Goal: Information Seeking & Learning: Learn about a topic

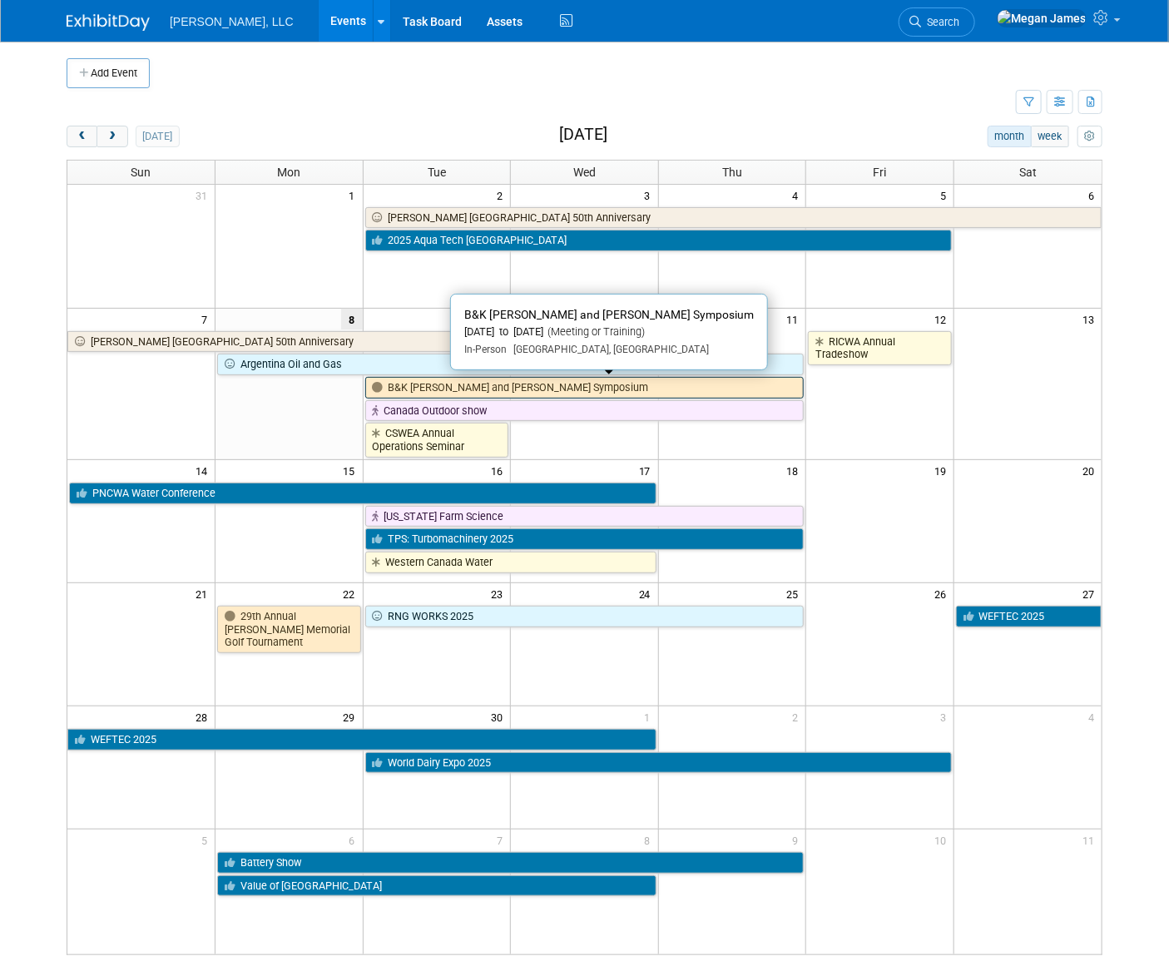
click at [436, 390] on link "B&K [PERSON_NAME] and [PERSON_NAME] Symposium" at bounding box center [584, 388] width 439 height 22
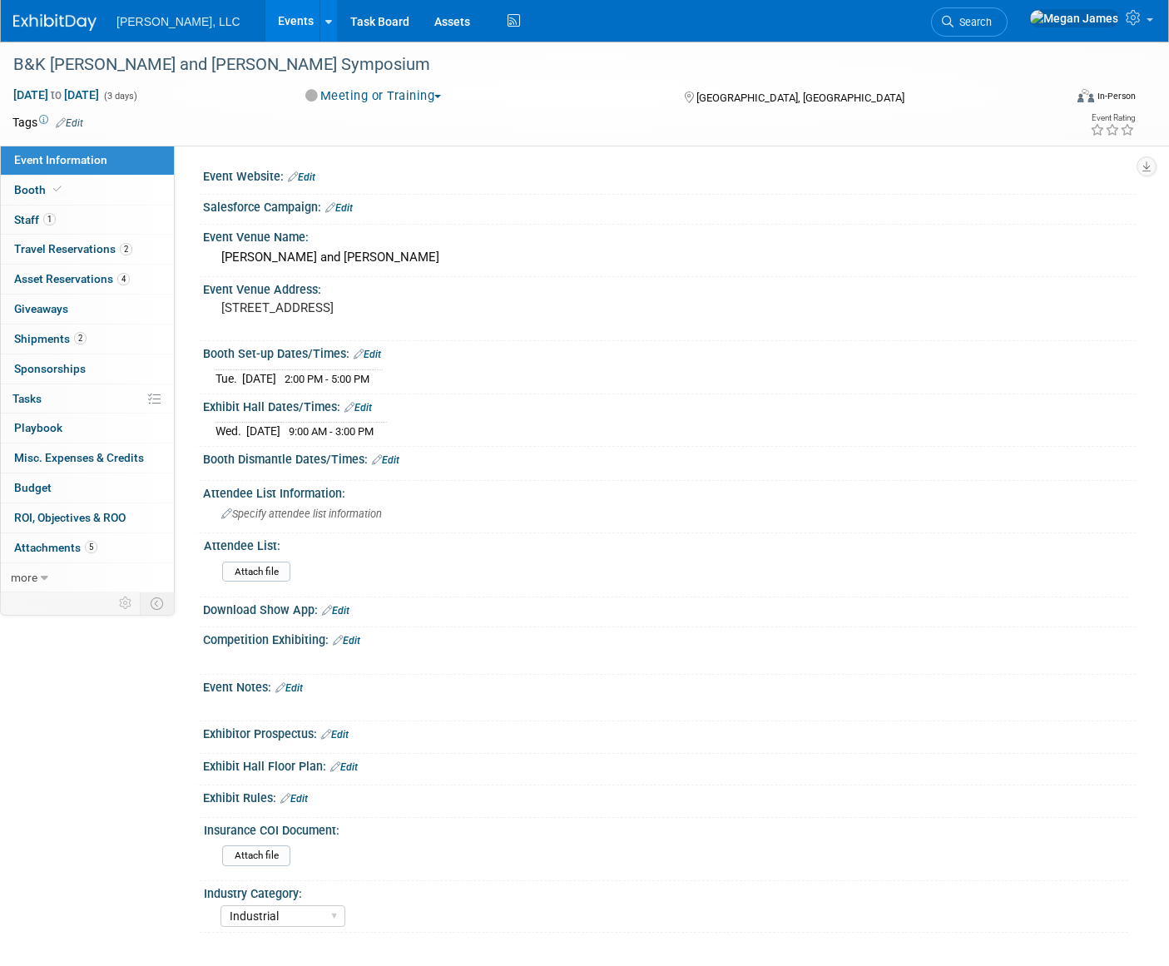
select select "Industrial"
click at [89, 571] on link "more" at bounding box center [87, 577] width 173 height 29
click at [78, 611] on span "Event Binder (.pdf export)" at bounding box center [80, 606] width 133 height 13
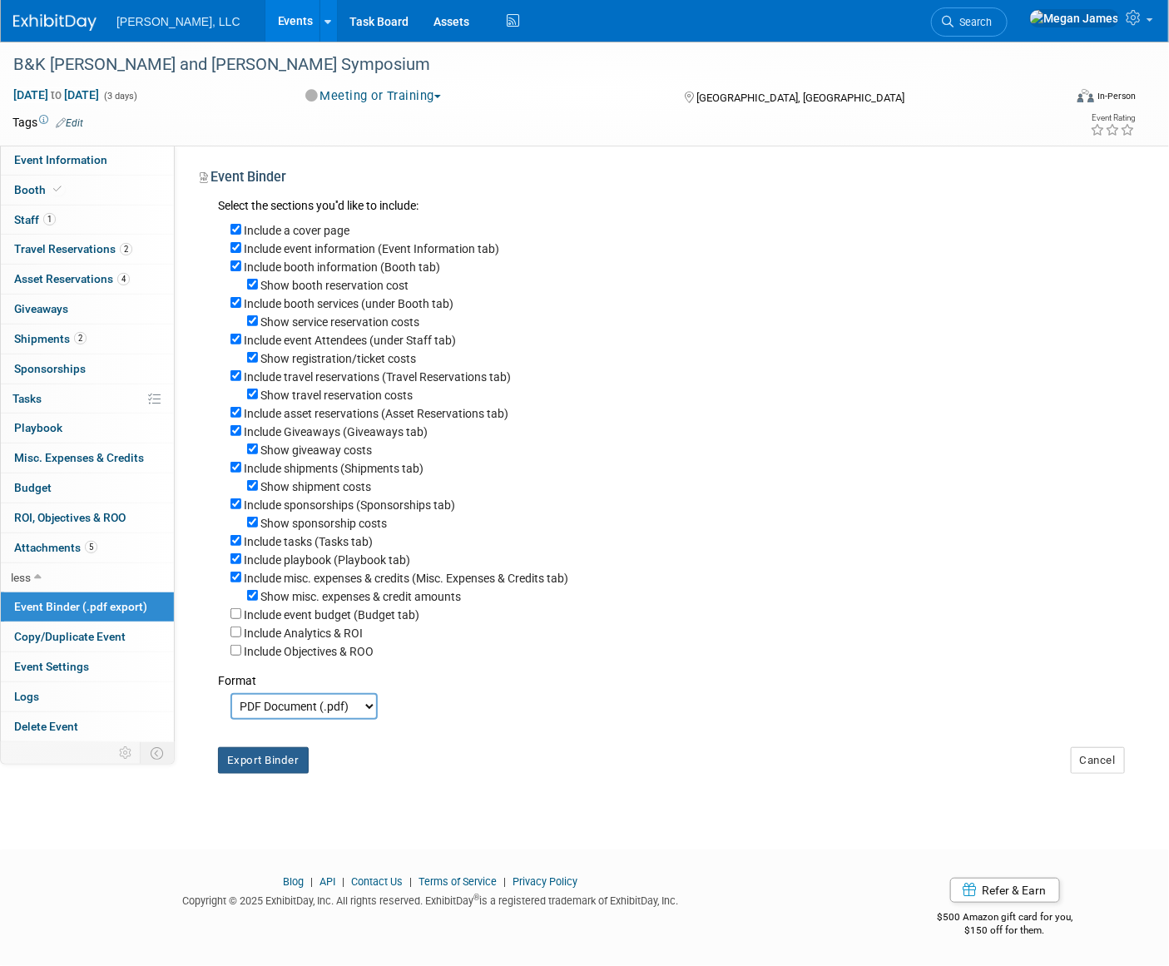
click at [275, 769] on button "Export Binder" at bounding box center [263, 760] width 91 height 27
click at [128, 154] on link "Event Information" at bounding box center [87, 160] width 173 height 29
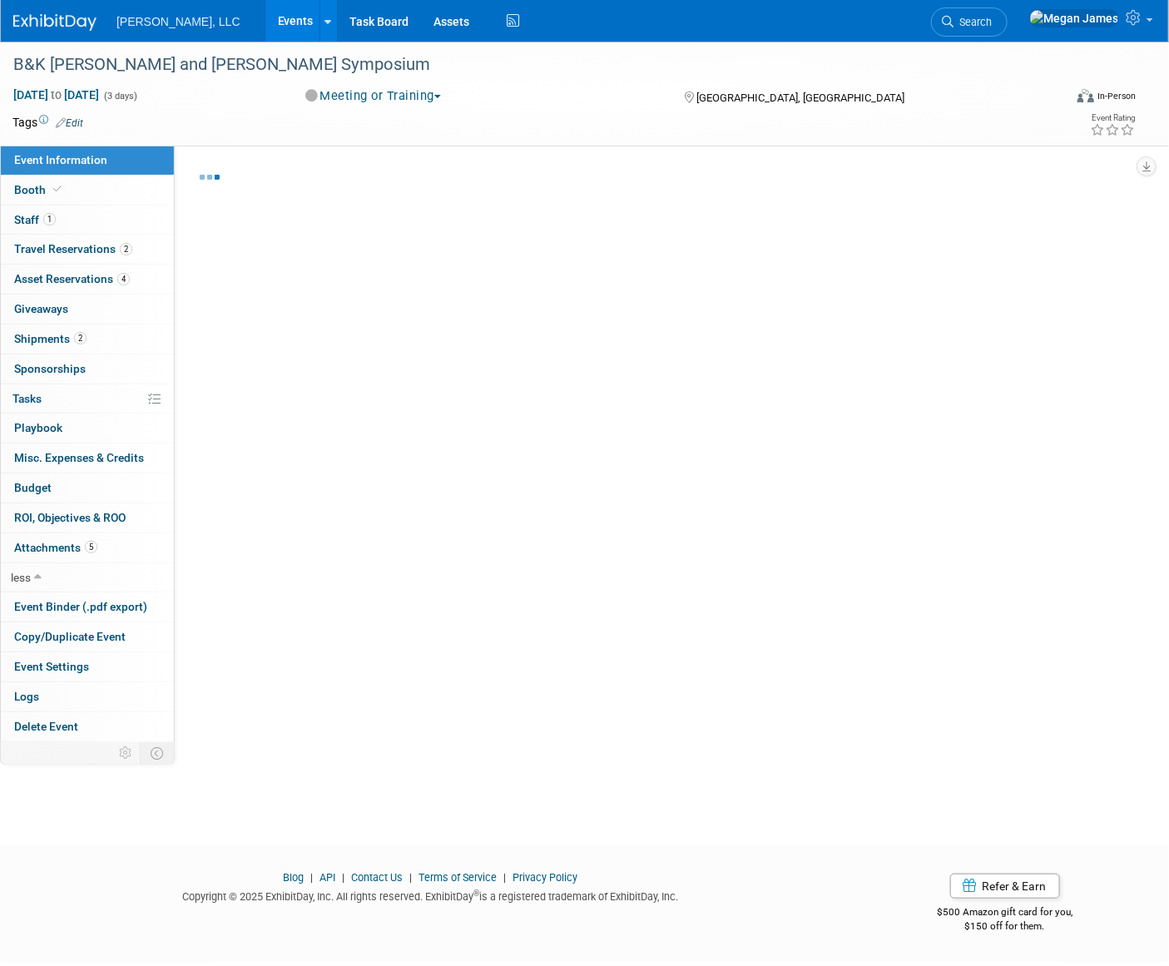
select select "Industrial"
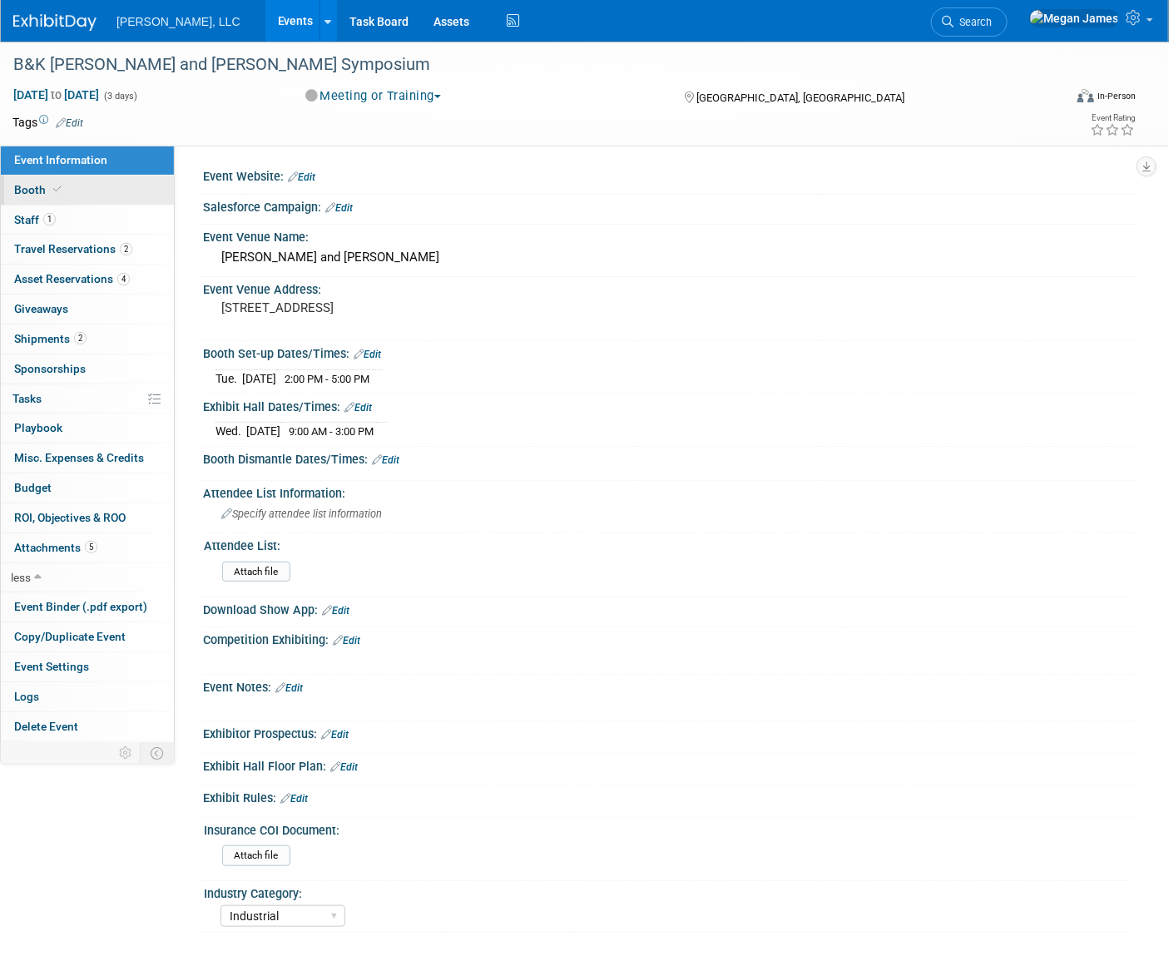
click at [72, 195] on link "Booth" at bounding box center [87, 190] width 173 height 29
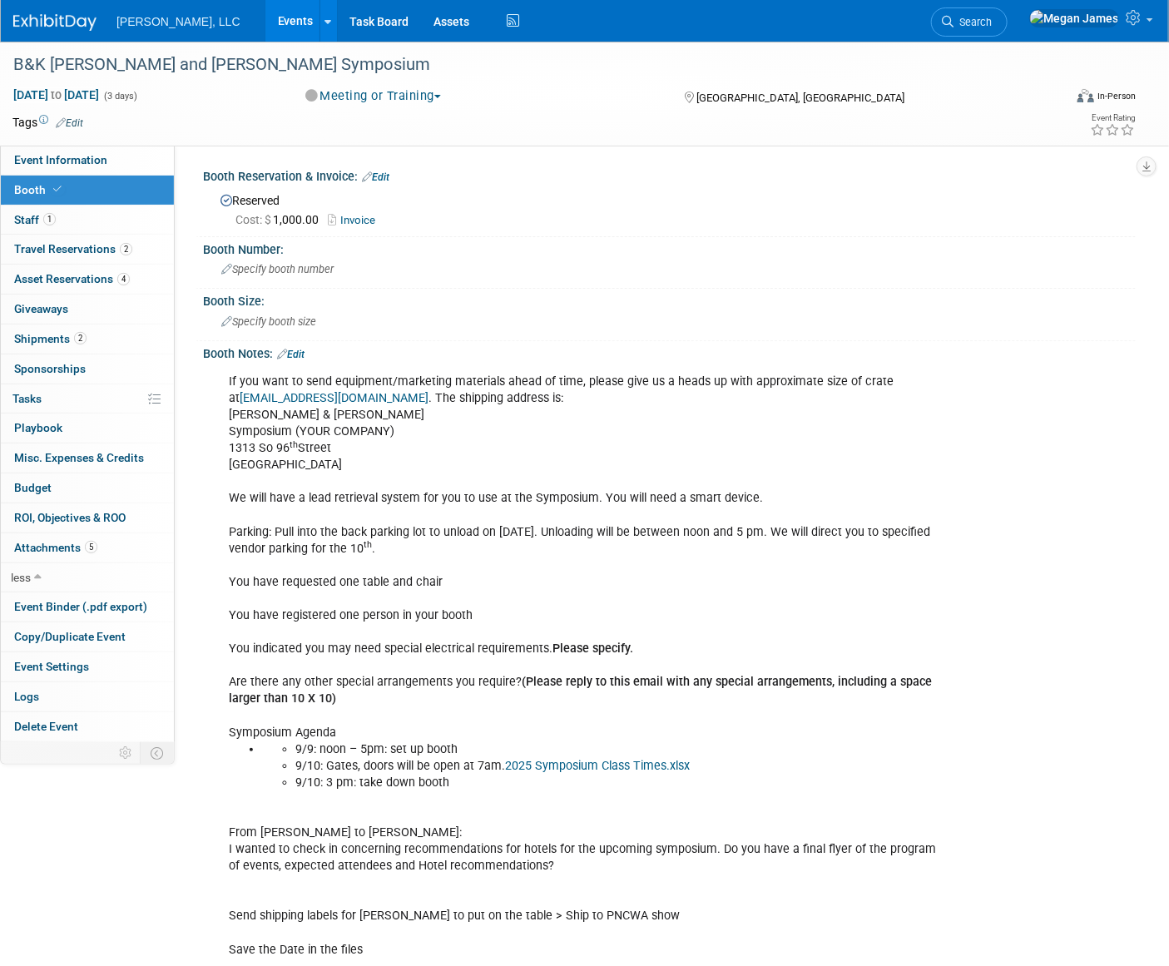
drag, startPoint x: 308, startPoint y: 394, endPoint x: 425, endPoint y: 452, distance: 130.6
click at [425, 452] on div "If you want to send equipment/marketing materials ahead of time, please give us…" at bounding box center [586, 774] width 738 height 818
drag, startPoint x: 425, startPoint y: 452, endPoint x: 376, endPoint y: 466, distance: 51.1
click at [376, 466] on div "If you want to send equipment/marketing materials ahead of time, please give us…" at bounding box center [586, 774] width 738 height 818
drag, startPoint x: 337, startPoint y: 468, endPoint x: 308, endPoint y: 394, distance: 79.5
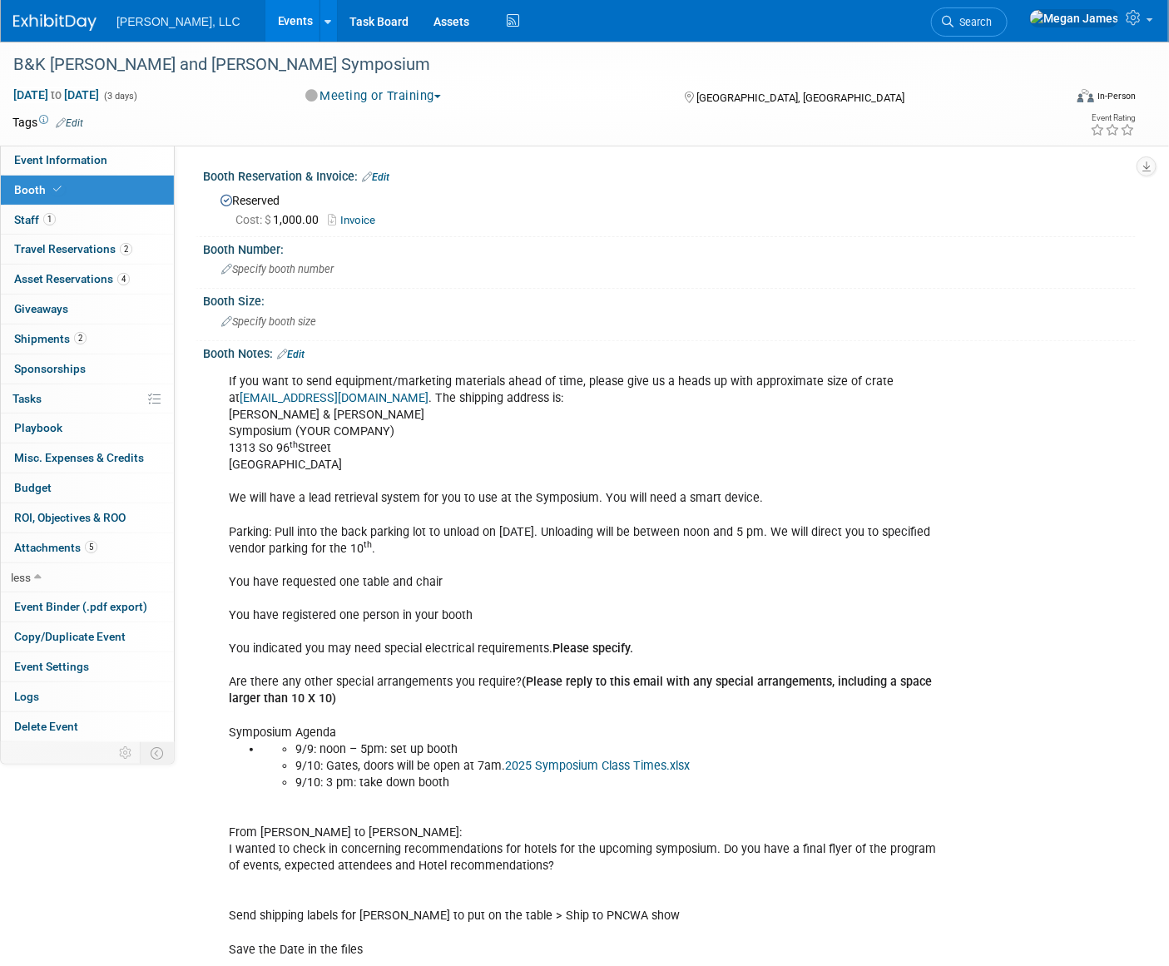
click at [308, 394] on div "If you want to send equipment/marketing materials ahead of time, please give us…" at bounding box center [586, 774] width 738 height 818
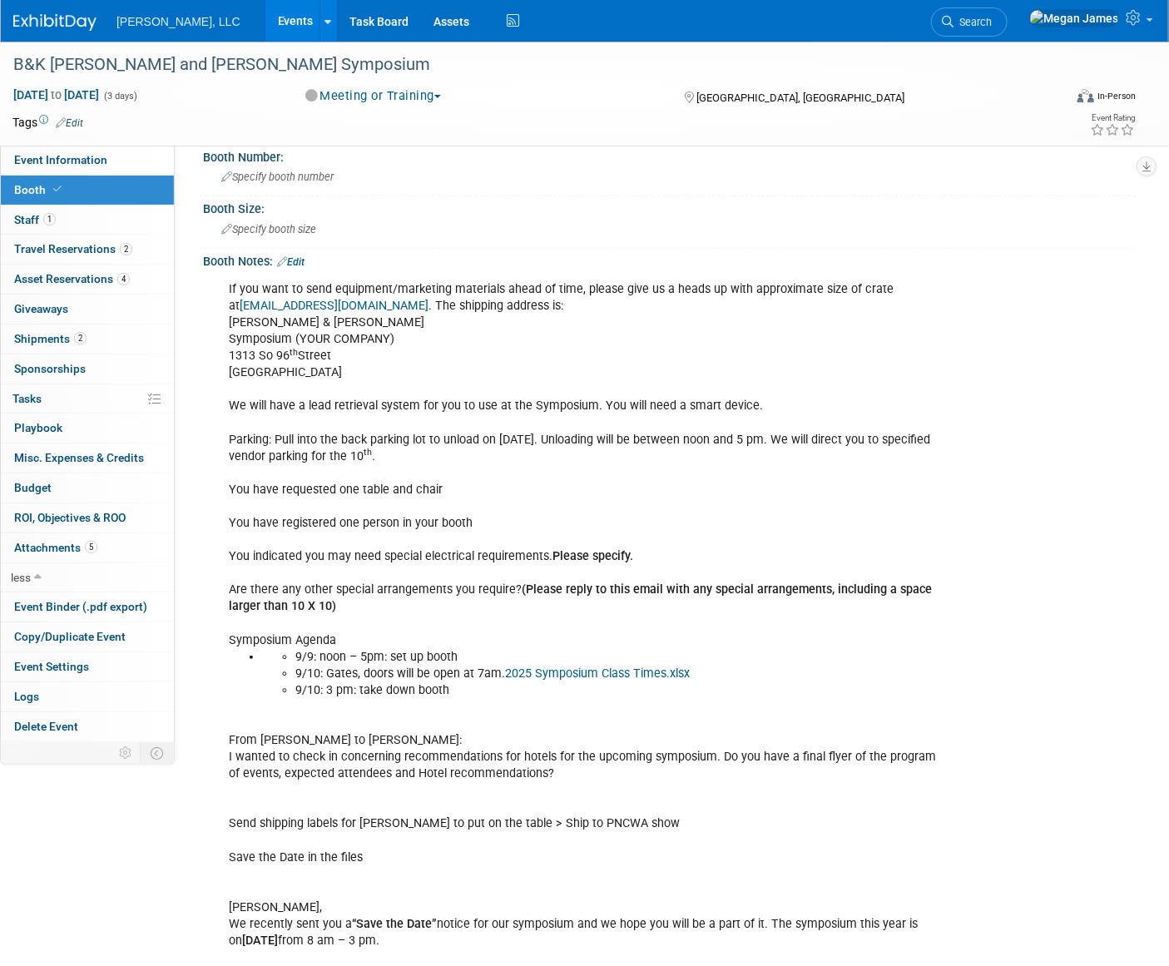
scroll to position [226, 0]
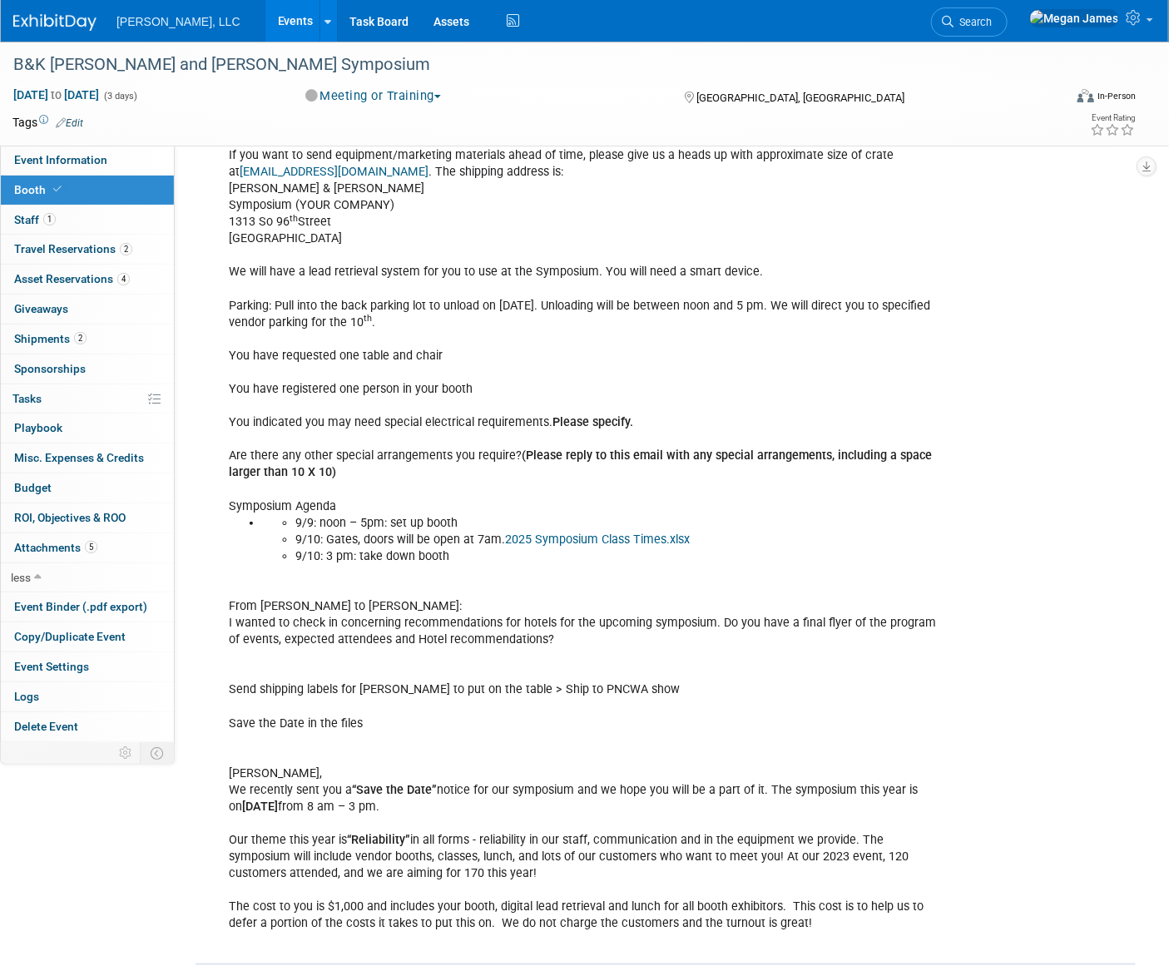
click at [574, 270] on div "If you want to send equipment/marketing materials ahead of time, please give us…" at bounding box center [586, 548] width 738 height 818
copy div "We will have a lead retrieval system for you to use at the Symposium. You will …"
click at [478, 299] on div "If you want to send equipment/marketing materials ahead of time, please give us…" at bounding box center [586, 548] width 738 height 818
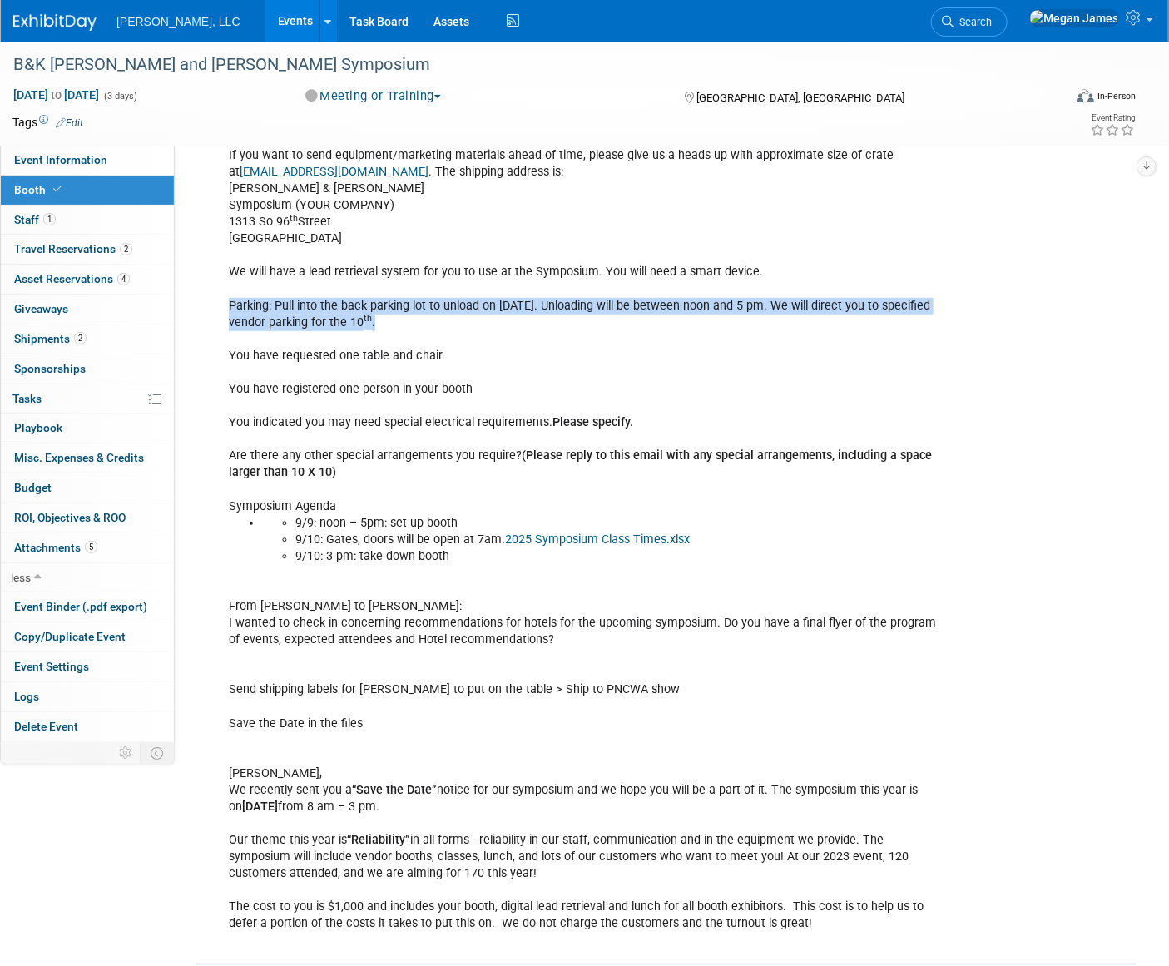
drag, startPoint x: 229, startPoint y: 297, endPoint x: 398, endPoint y: 325, distance: 171.2
click at [398, 325] on div "If you want to send equipment/marketing materials ahead of time, please give us…" at bounding box center [586, 548] width 738 height 818
copy div "Parking: Pull into the back parking lot to unload on Sept 9. Unloading will be …"
click at [436, 380] on div "If you want to send equipment/marketing materials ahead of time, please give us…" at bounding box center [586, 548] width 738 height 818
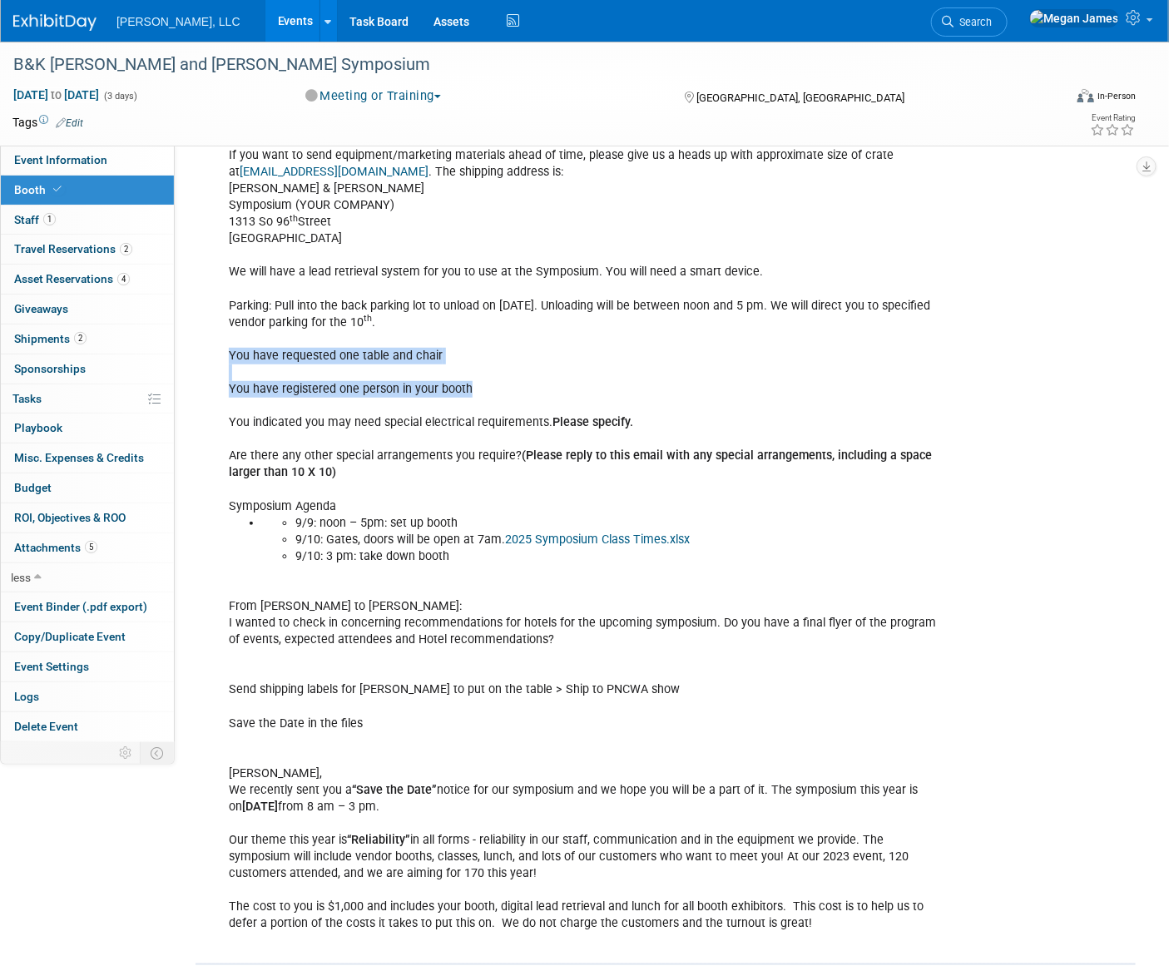
drag, startPoint x: 241, startPoint y: 352, endPoint x: 499, endPoint y: 384, distance: 259.9
click at [499, 384] on div "If you want to send equipment/marketing materials ahead of time, please give us…" at bounding box center [586, 548] width 738 height 818
drag, startPoint x: 499, startPoint y: 384, endPoint x: 471, endPoint y: 389, distance: 28.7
click at [471, 389] on div "If you want to send equipment/marketing materials ahead of time, please give us…" at bounding box center [586, 548] width 738 height 818
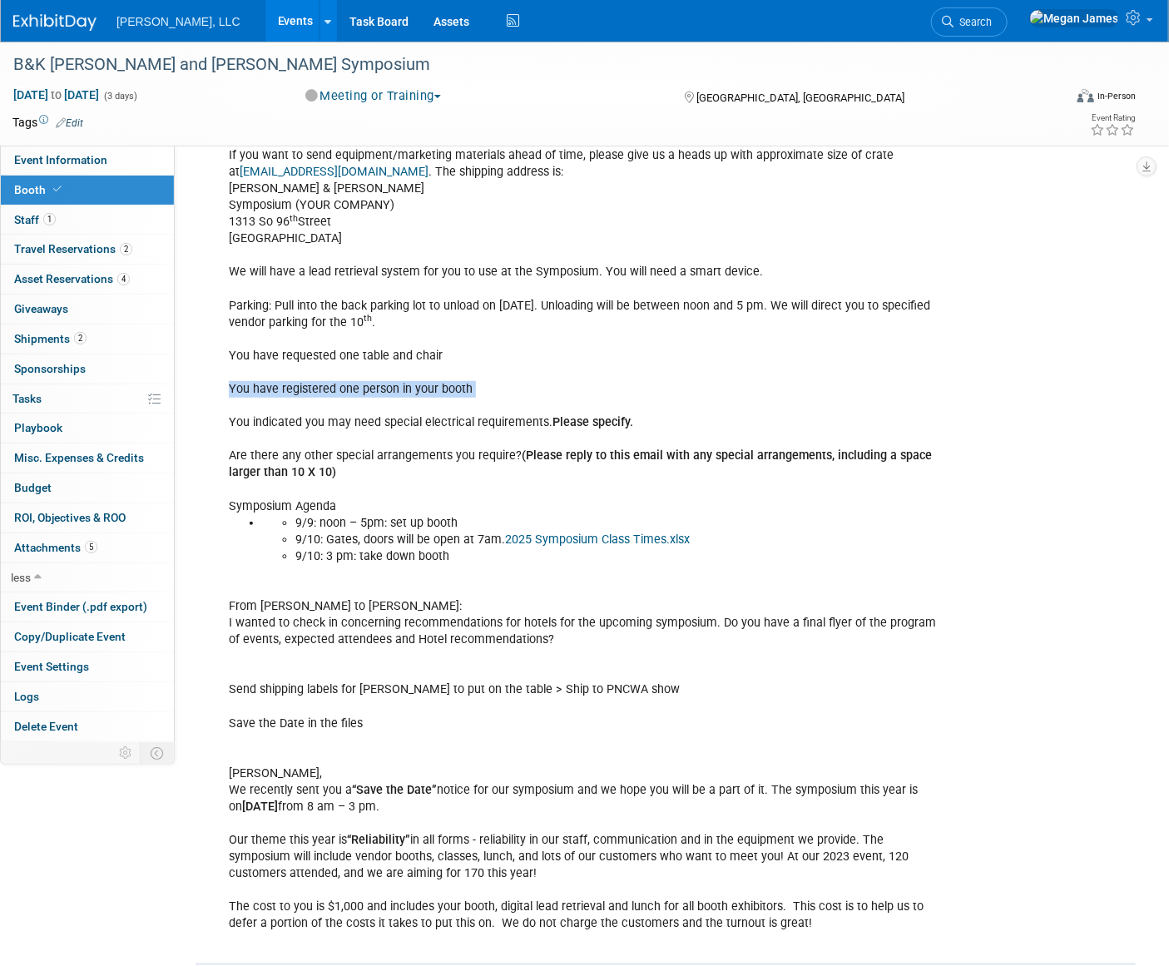
click at [471, 389] on div "If you want to send equipment/marketing materials ahead of time, please give us…" at bounding box center [586, 548] width 738 height 818
click at [471, 390] on div "If you want to send equipment/marketing materials ahead of time, please give us…" at bounding box center [586, 548] width 738 height 818
click at [457, 418] on div "If you want to send equipment/marketing materials ahead of time, please give us…" at bounding box center [586, 548] width 738 height 818
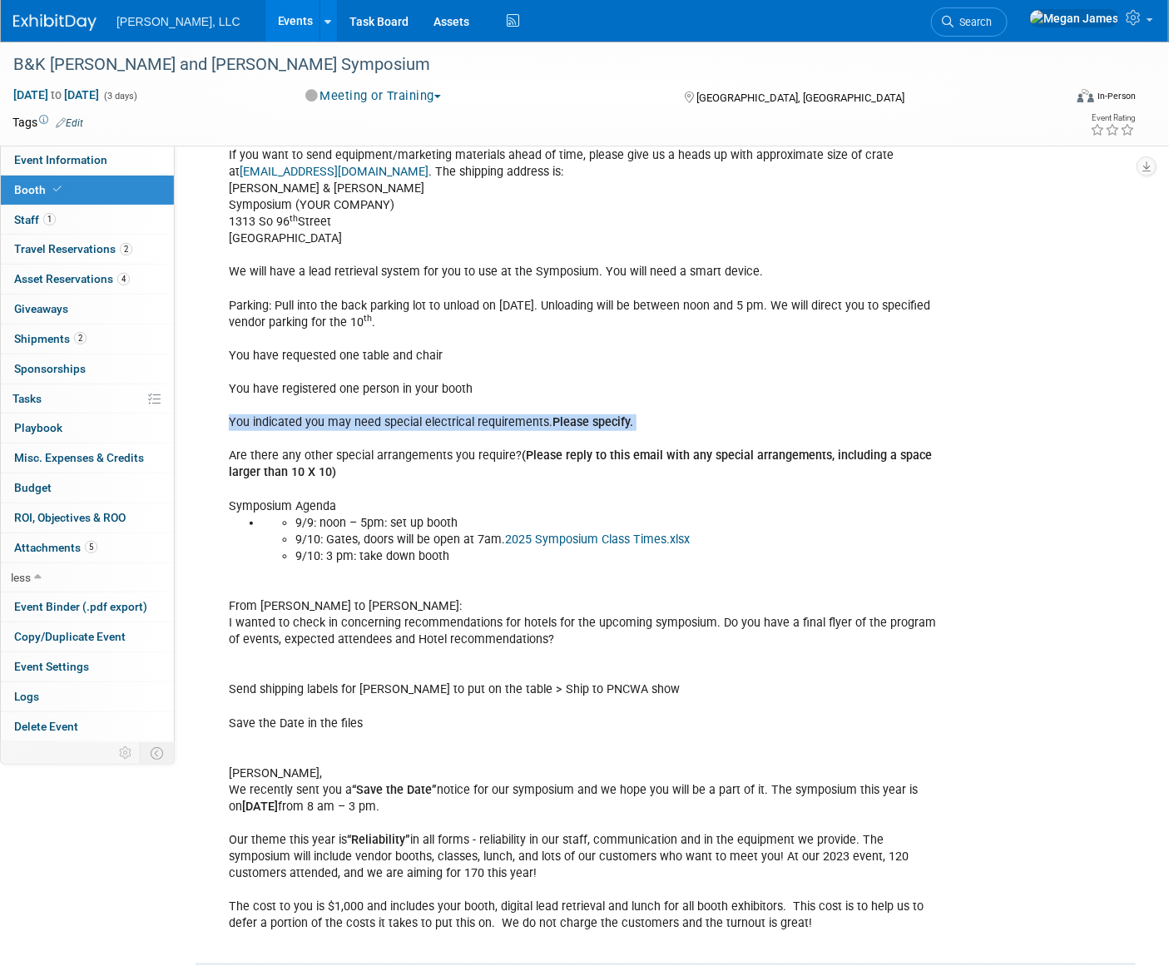
click at [457, 418] on div "If you want to send equipment/marketing materials ahead of time, please give us…" at bounding box center [586, 548] width 738 height 818
drag, startPoint x: 457, startPoint y: 418, endPoint x: 551, endPoint y: 443, distance: 97.2
click at [551, 443] on div "If you want to send equipment/marketing materials ahead of time, please give us…" at bounding box center [586, 548] width 738 height 818
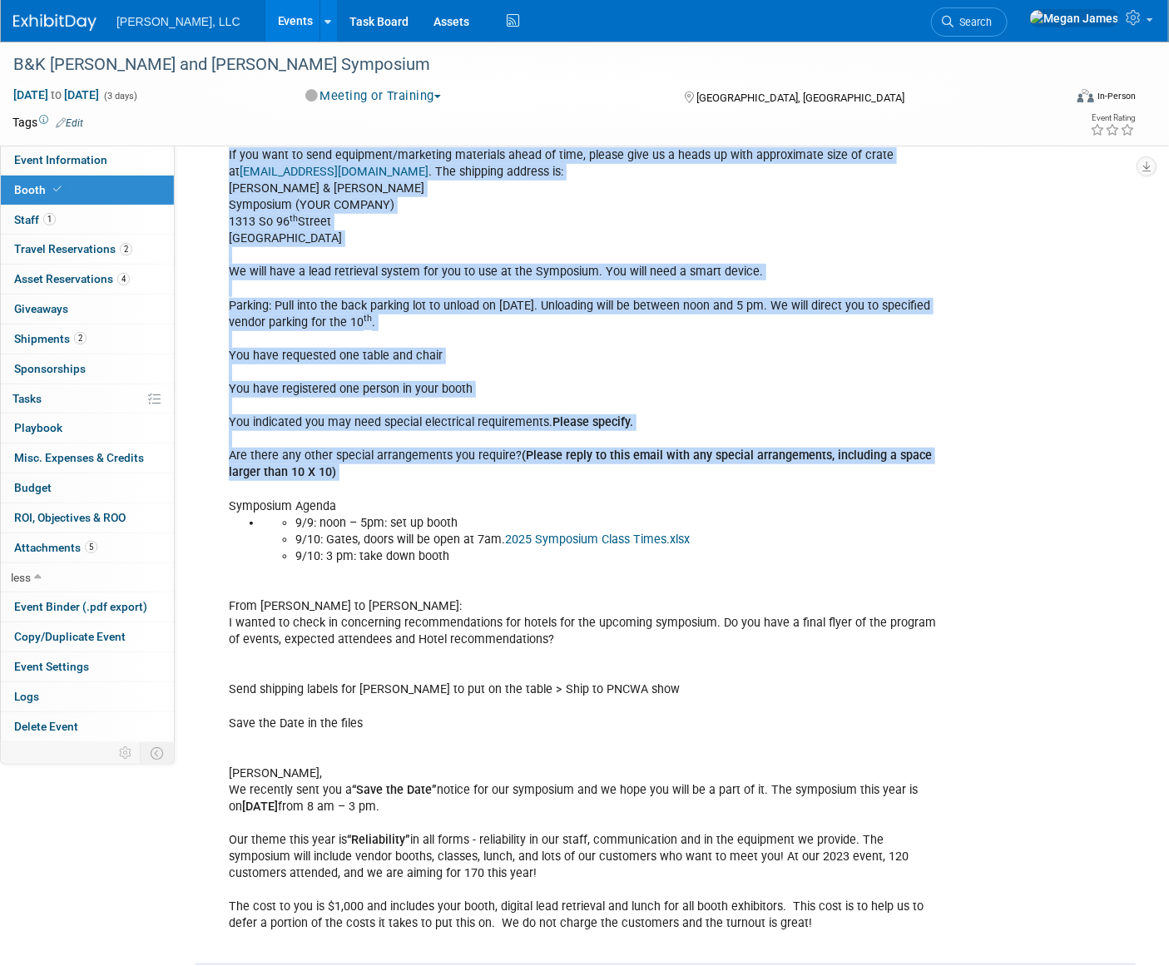
drag, startPoint x: 214, startPoint y: 418, endPoint x: 531, endPoint y: 481, distance: 323.2
click at [531, 481] on div "If you want to send equipment/marketing materials ahead of time, please give us…" at bounding box center [669, 547] width 932 height 824
click at [532, 482] on div "If you want to send equipment/marketing materials ahead of time, please give us…" at bounding box center [586, 548] width 738 height 818
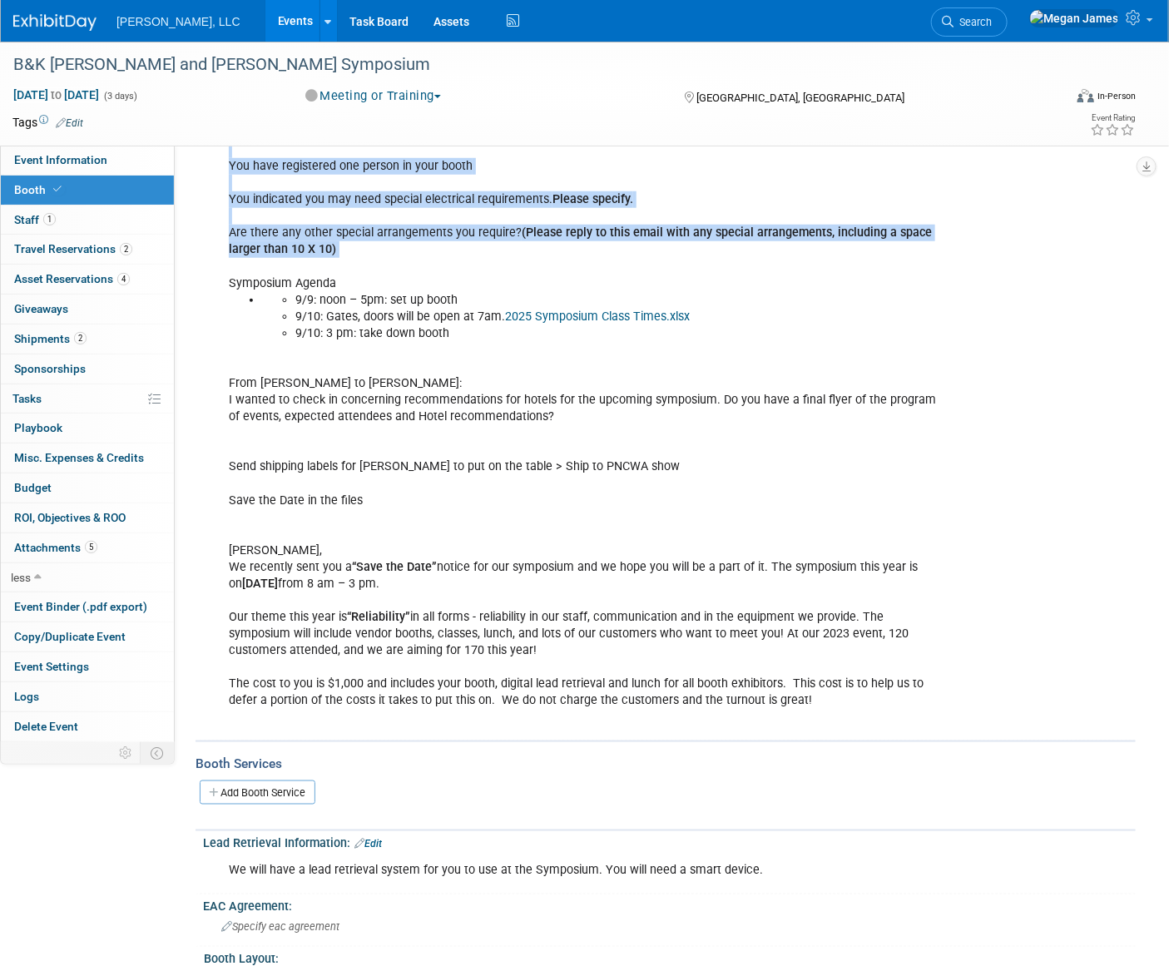
scroll to position [453, 0]
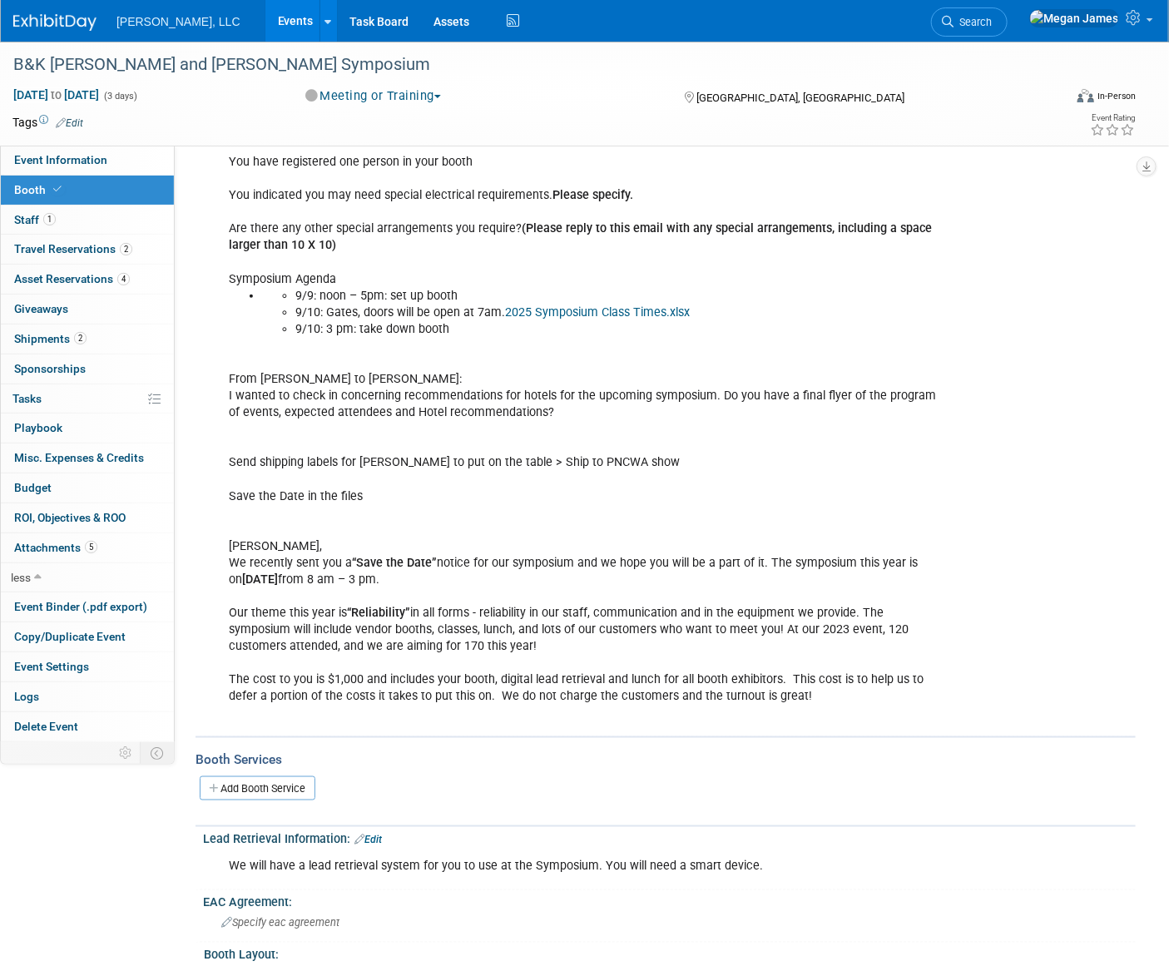
click at [798, 308] on li "9/10: Gates, doors will be open at 7am. 2025 Symposium Class Times.xlsx" at bounding box center [620, 312] width 650 height 17
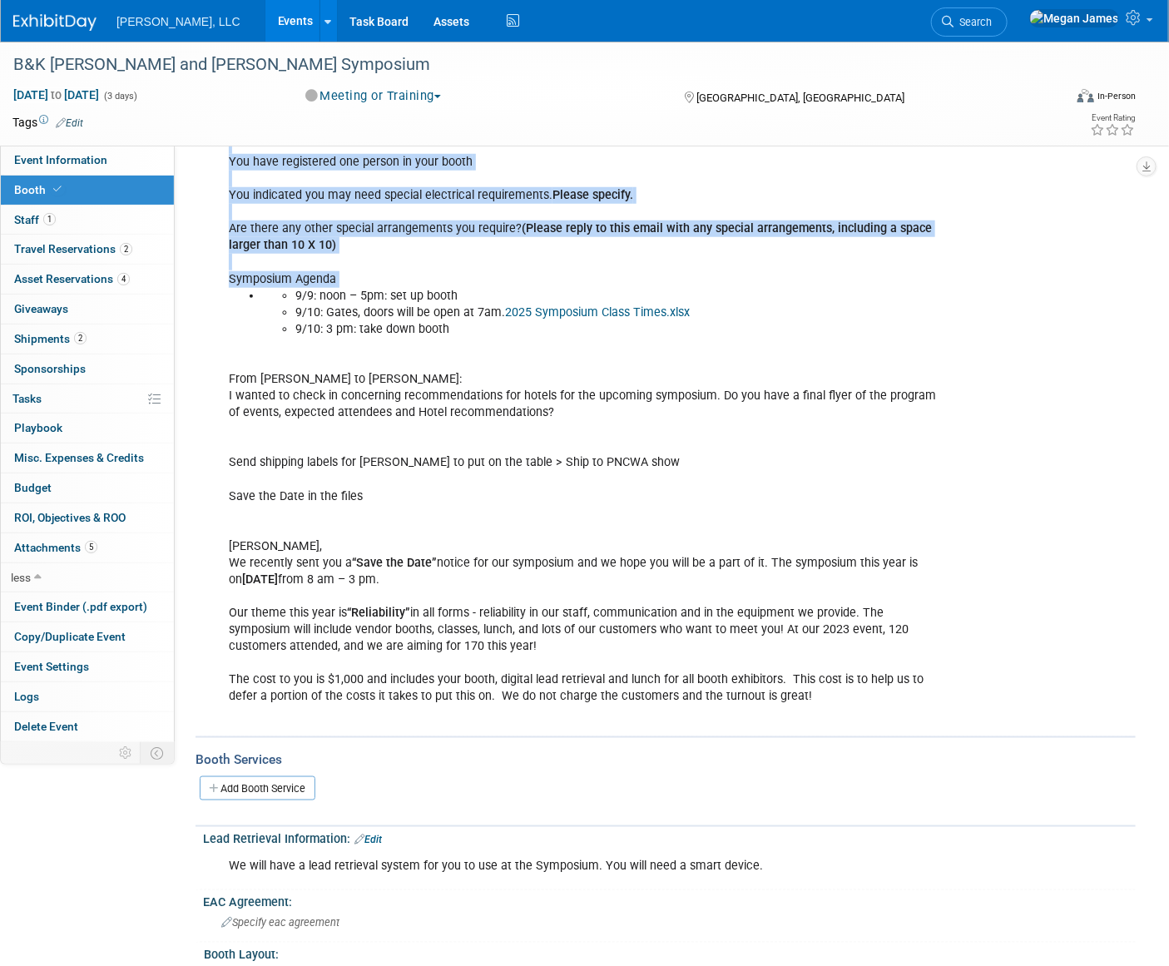
drag, startPoint x: 493, startPoint y: 336, endPoint x: 215, endPoint y: 227, distance: 299.2
click at [215, 227] on div "If you want to send equipment/marketing materials ahead of time, please give us…" at bounding box center [669, 320] width 932 height 824
drag, startPoint x: 215, startPoint y: 227, endPoint x: 306, endPoint y: 247, distance: 93.7
click at [306, 247] on b "(Please reply to this email with any special arrangements, including a space la…" at bounding box center [580, 236] width 703 height 31
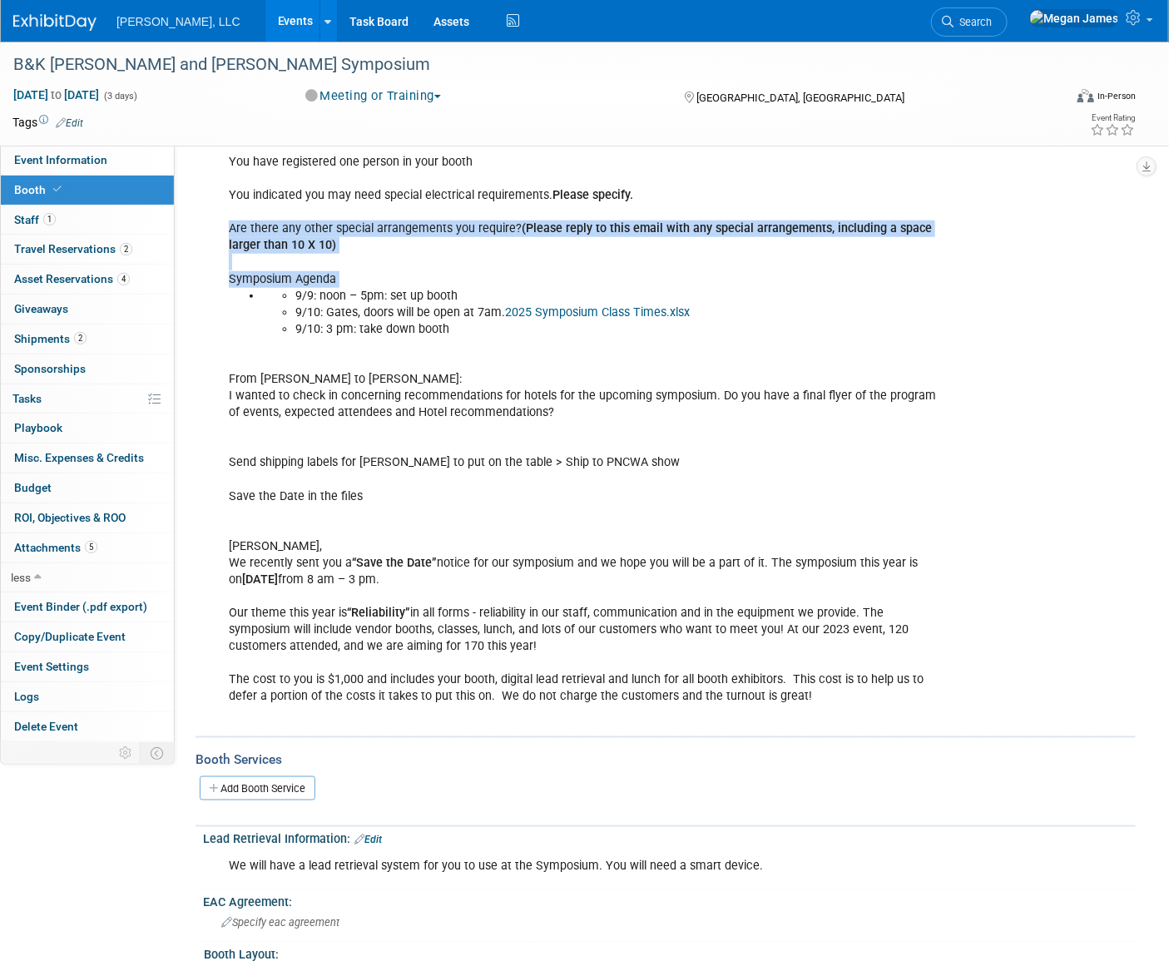
drag, startPoint x: 225, startPoint y: 229, endPoint x: 488, endPoint y: 345, distance: 288.3
click at [488, 345] on div "If you want to send equipment/marketing materials ahead of time, please give us…" at bounding box center [586, 321] width 738 height 818
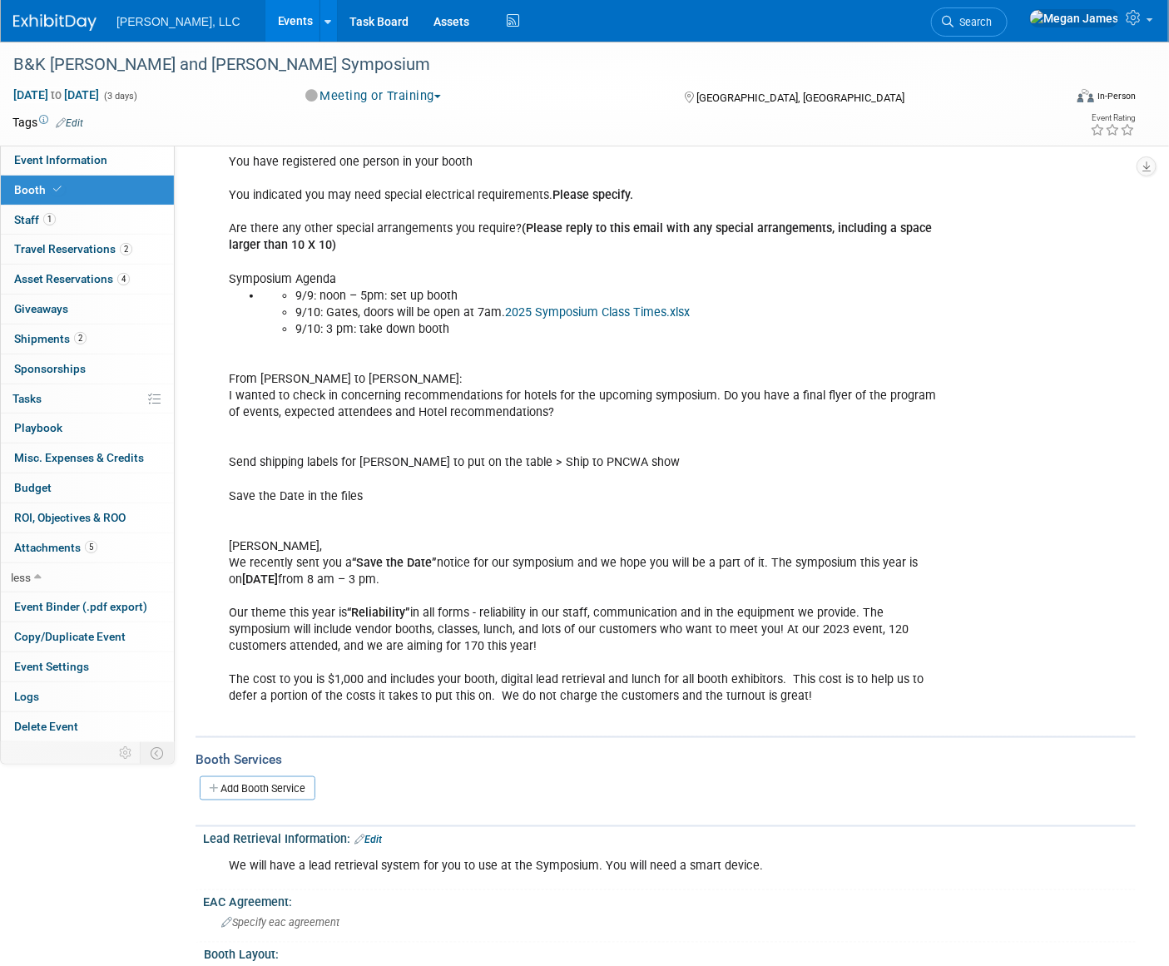
click at [274, 302] on ul "9/9: noon – 5pm: set up booth 9/10: Gates, doors will be open at 7am. 2025 Symp…" at bounding box center [603, 313] width 683 height 50
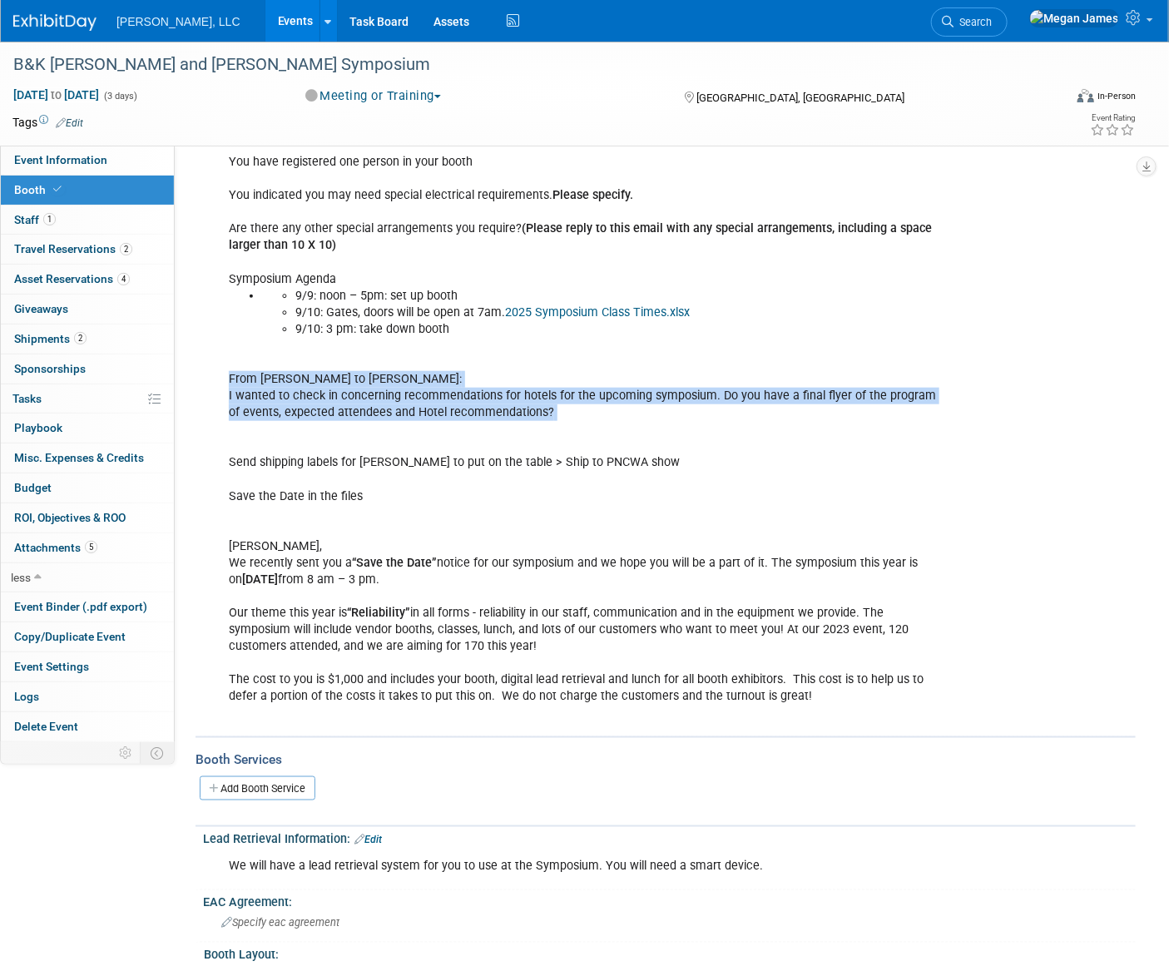
drag, startPoint x: 378, startPoint y: 388, endPoint x: 596, endPoint y: 432, distance: 222.2
click at [596, 432] on div "If you want to send equipment/marketing materials ahead of time, please give us…" at bounding box center [586, 321] width 738 height 818
drag, startPoint x: 596, startPoint y: 432, endPoint x: 593, endPoint y: 413, distance: 19.3
click at [593, 413] on div "If you want to send equipment/marketing materials ahead of time, please give us…" at bounding box center [586, 321] width 738 height 818
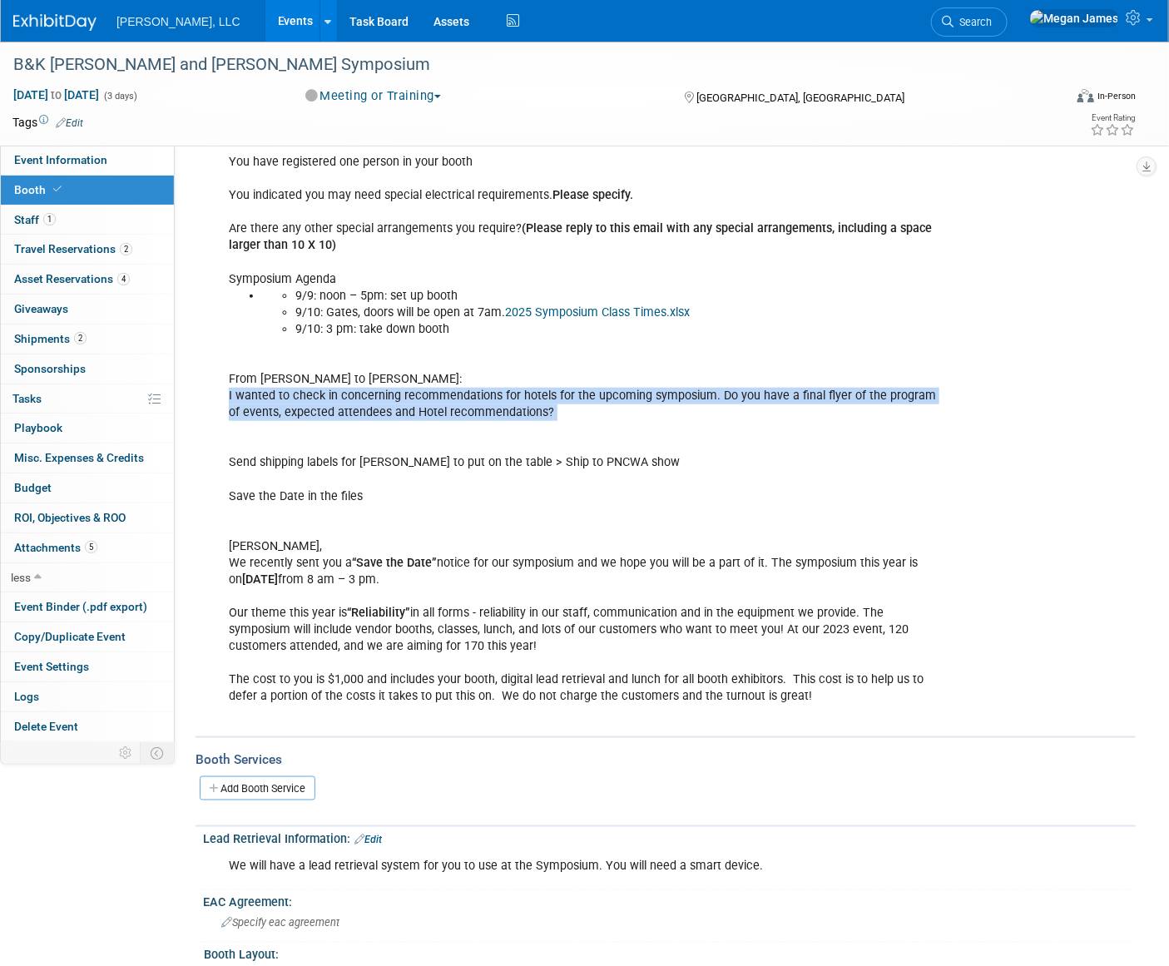
click at [593, 413] on div "If you want to send equipment/marketing materials ahead of time, please give us…" at bounding box center [586, 321] width 738 height 818
click at [392, 403] on div "If you want to send equipment/marketing materials ahead of time, please give us…" at bounding box center [586, 321] width 738 height 818
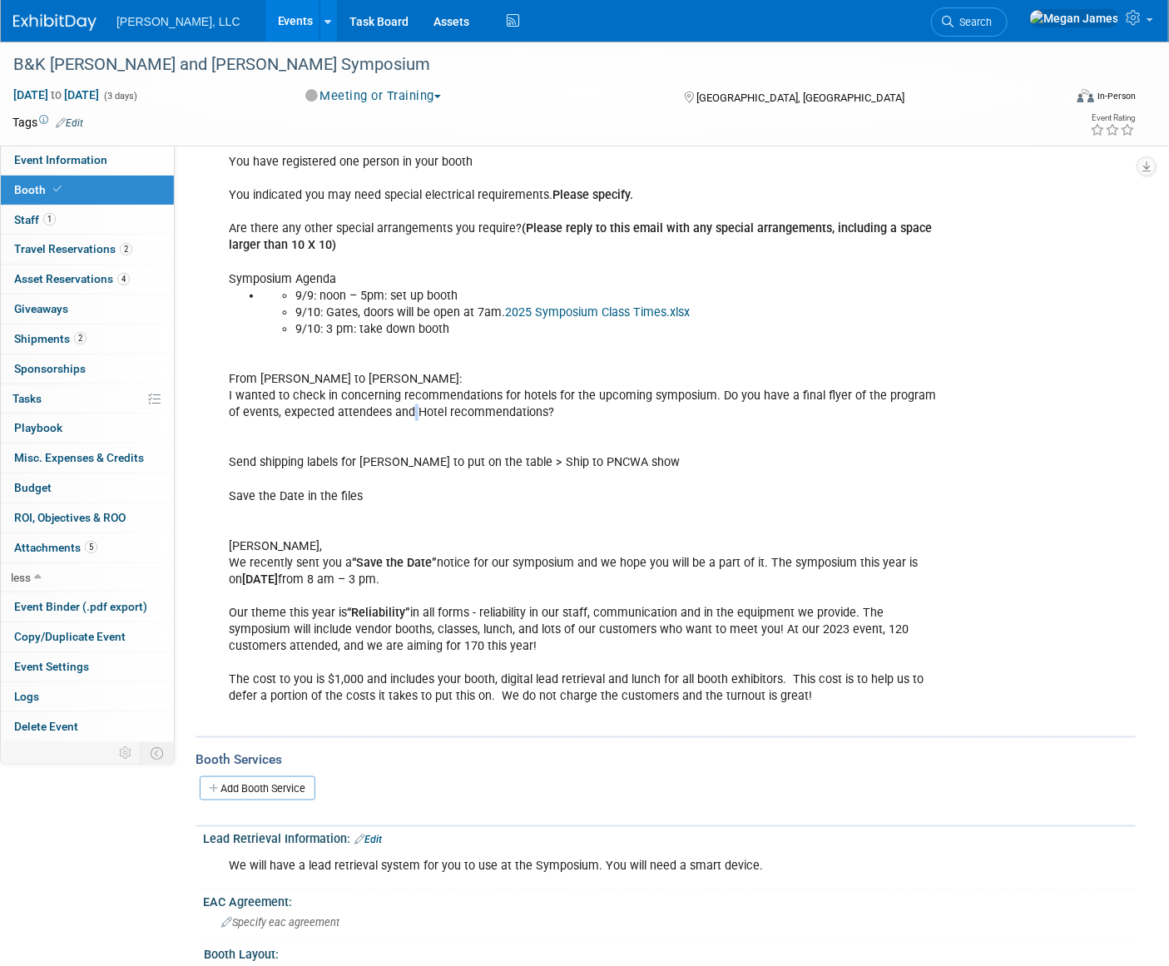
click at [392, 403] on div "If you want to send equipment/marketing materials ahead of time, please give us…" at bounding box center [586, 321] width 738 height 818
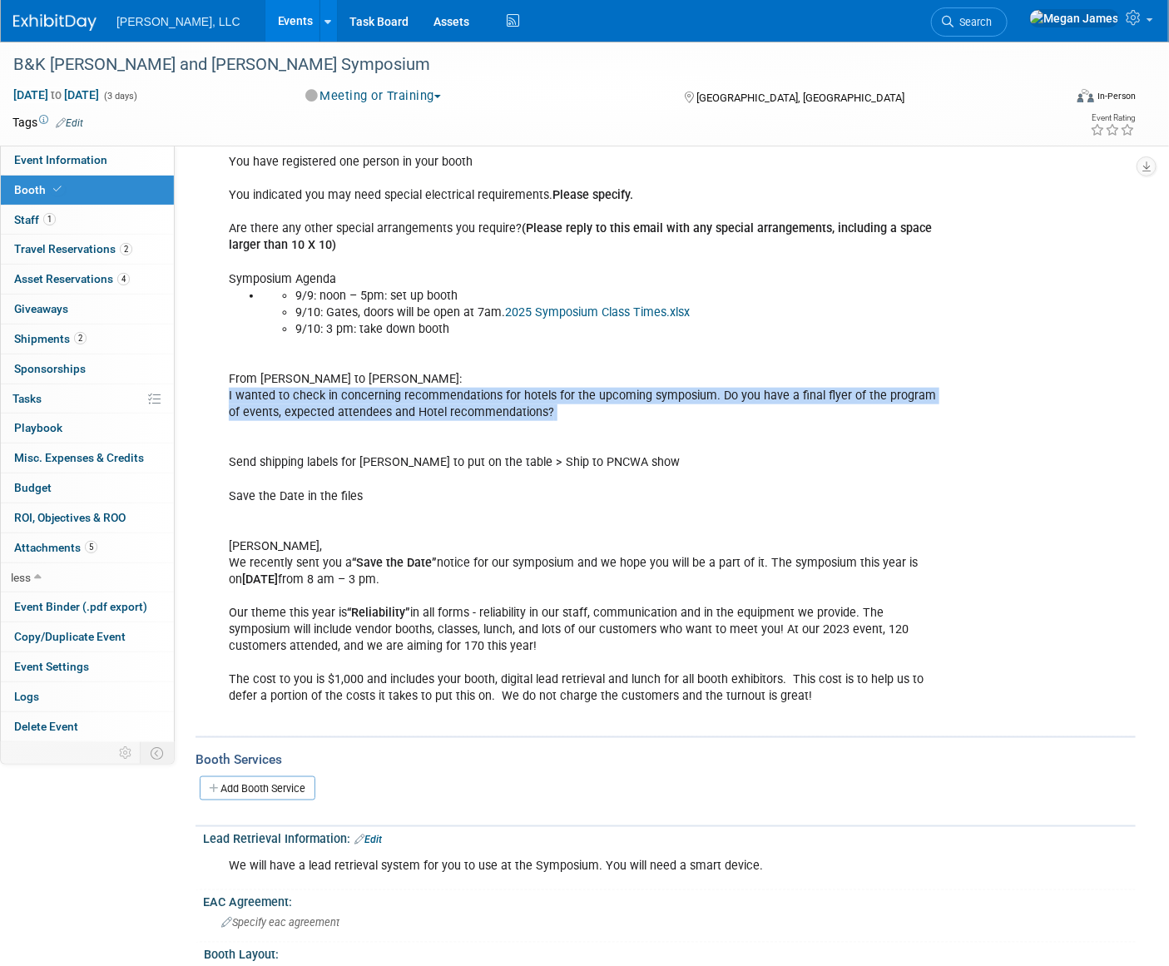
click at [392, 403] on div "If you want to send equipment/marketing materials ahead of time, please give us…" at bounding box center [586, 321] width 738 height 818
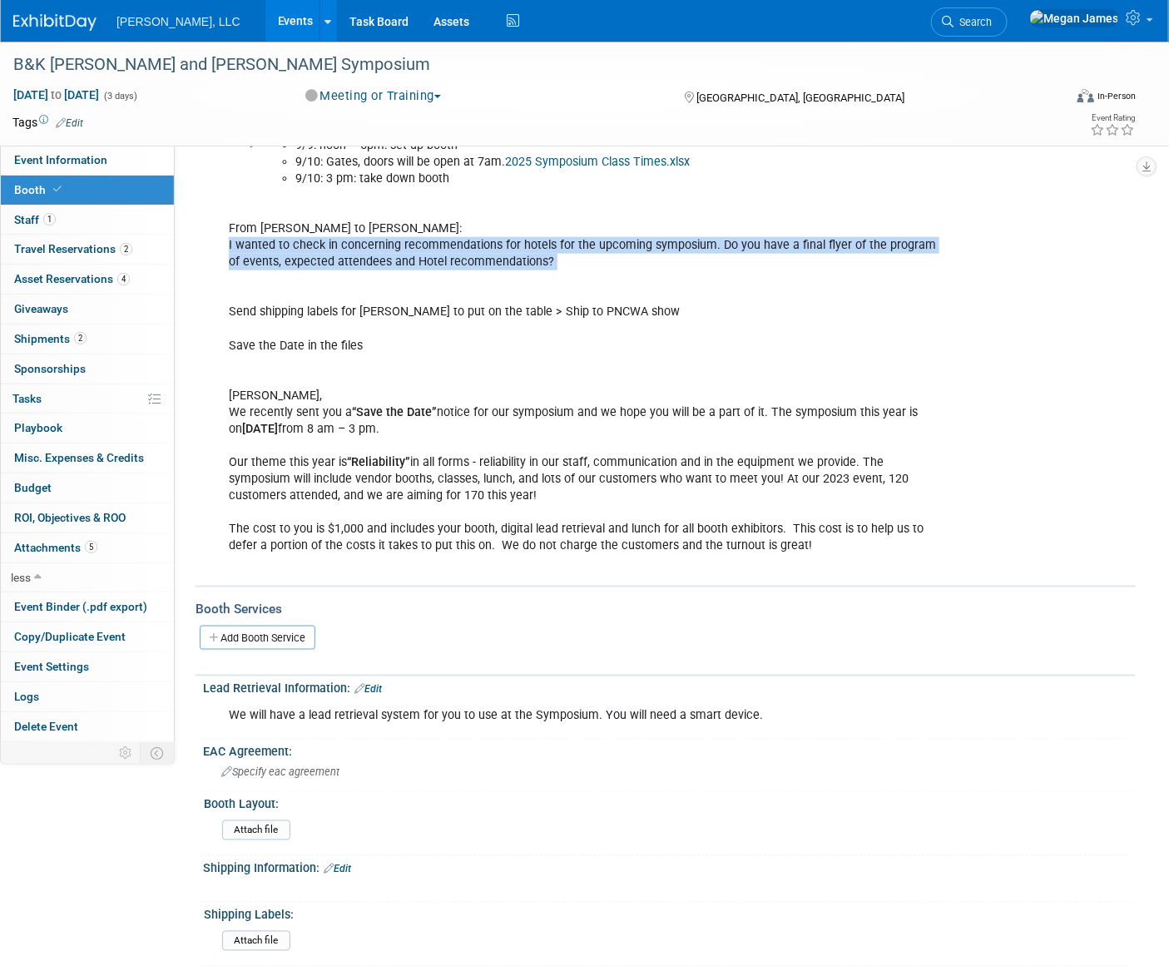
scroll to position [605, 0]
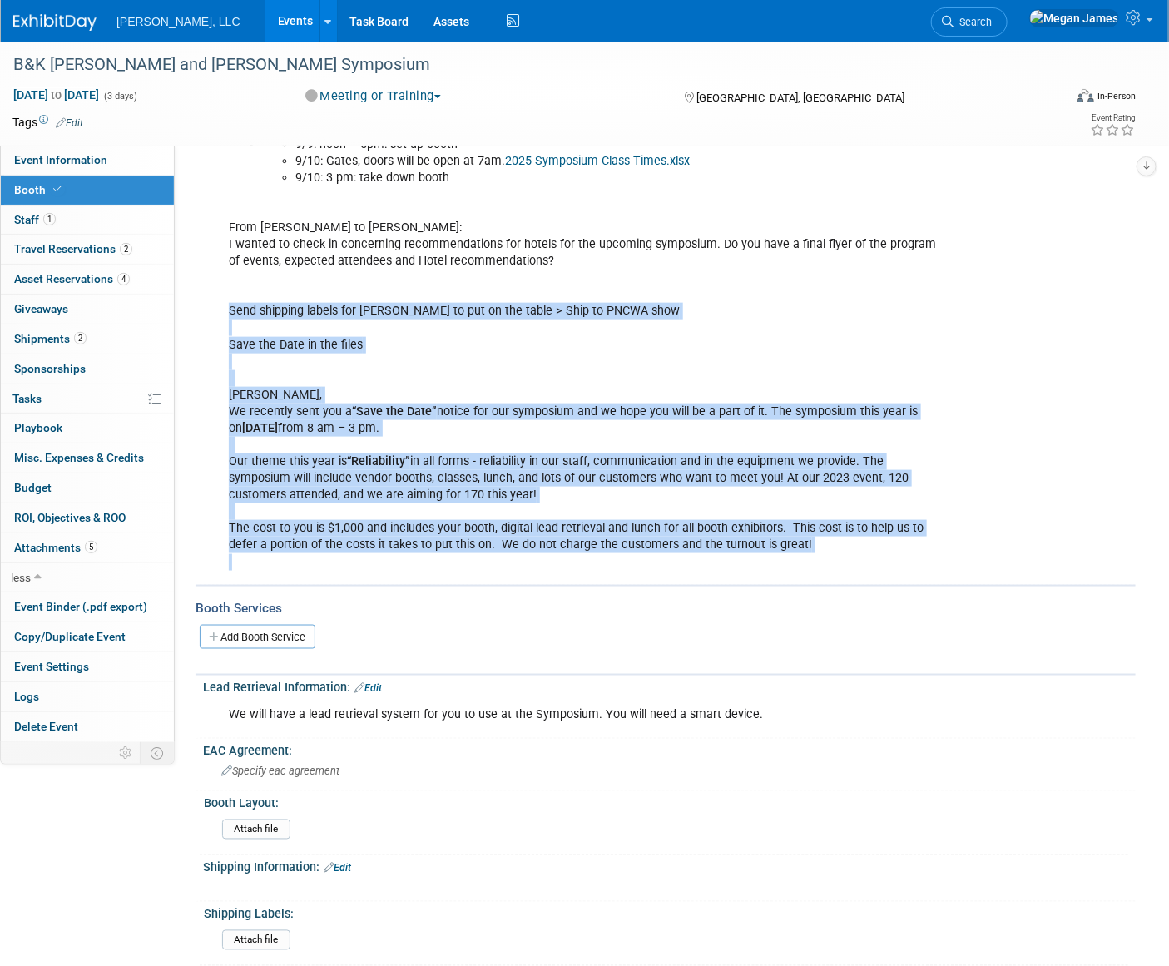
drag, startPoint x: 277, startPoint y: 305, endPoint x: 833, endPoint y: 554, distance: 609.5
click at [833, 554] on div "If you want to send equipment/marketing materials ahead of time, please give us…" at bounding box center [586, 169] width 738 height 818
click at [528, 530] on div "If you want to send equipment/marketing materials ahead of time, please give us…" at bounding box center [586, 169] width 738 height 818
drag, startPoint x: 449, startPoint y: 470, endPoint x: 781, endPoint y: 545, distance: 340.2
click at [781, 545] on div "If you want to send equipment/marketing materials ahead of time, please give us…" at bounding box center [586, 169] width 738 height 818
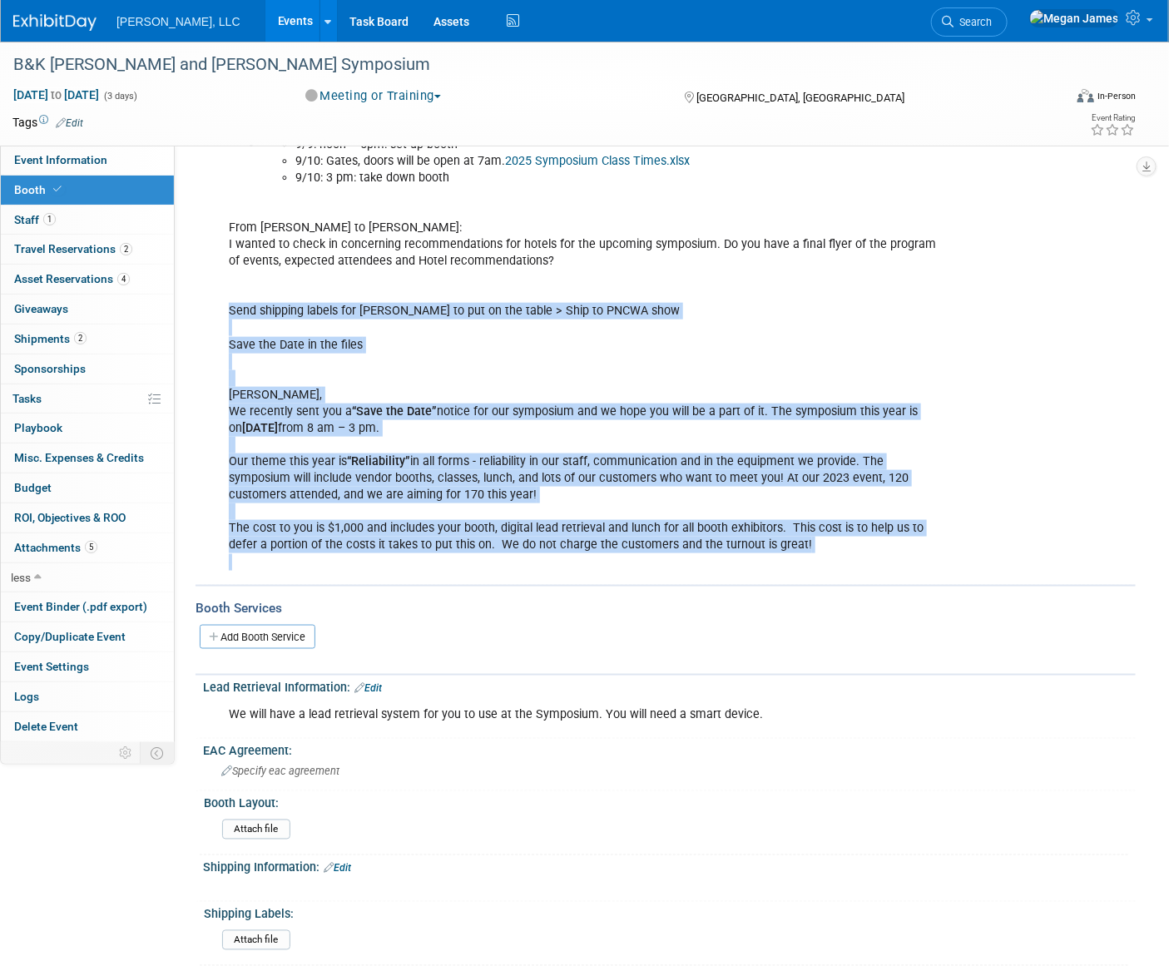
click at [775, 549] on div "If you want to send equipment/marketing materials ahead of time, please give us…" at bounding box center [586, 169] width 738 height 818
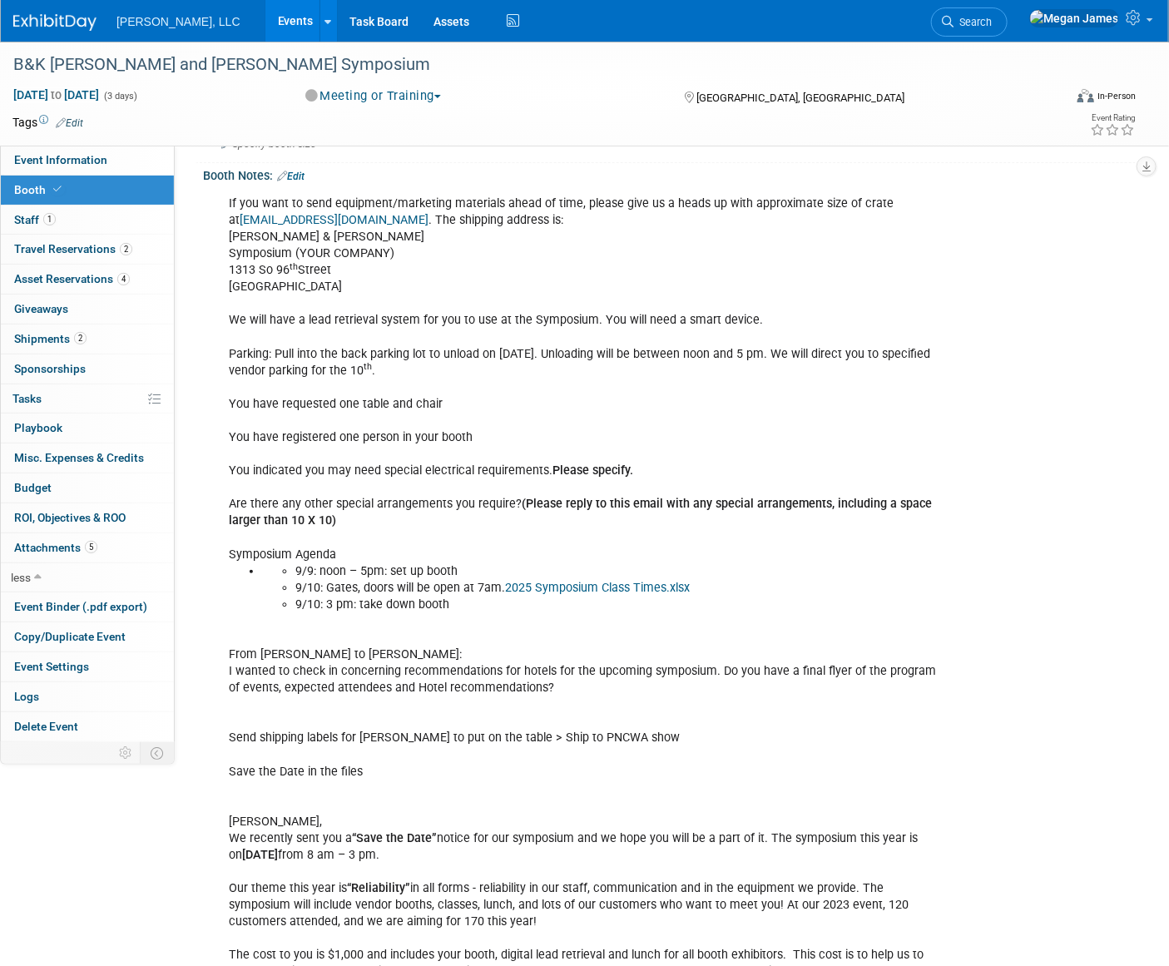
scroll to position [0, 0]
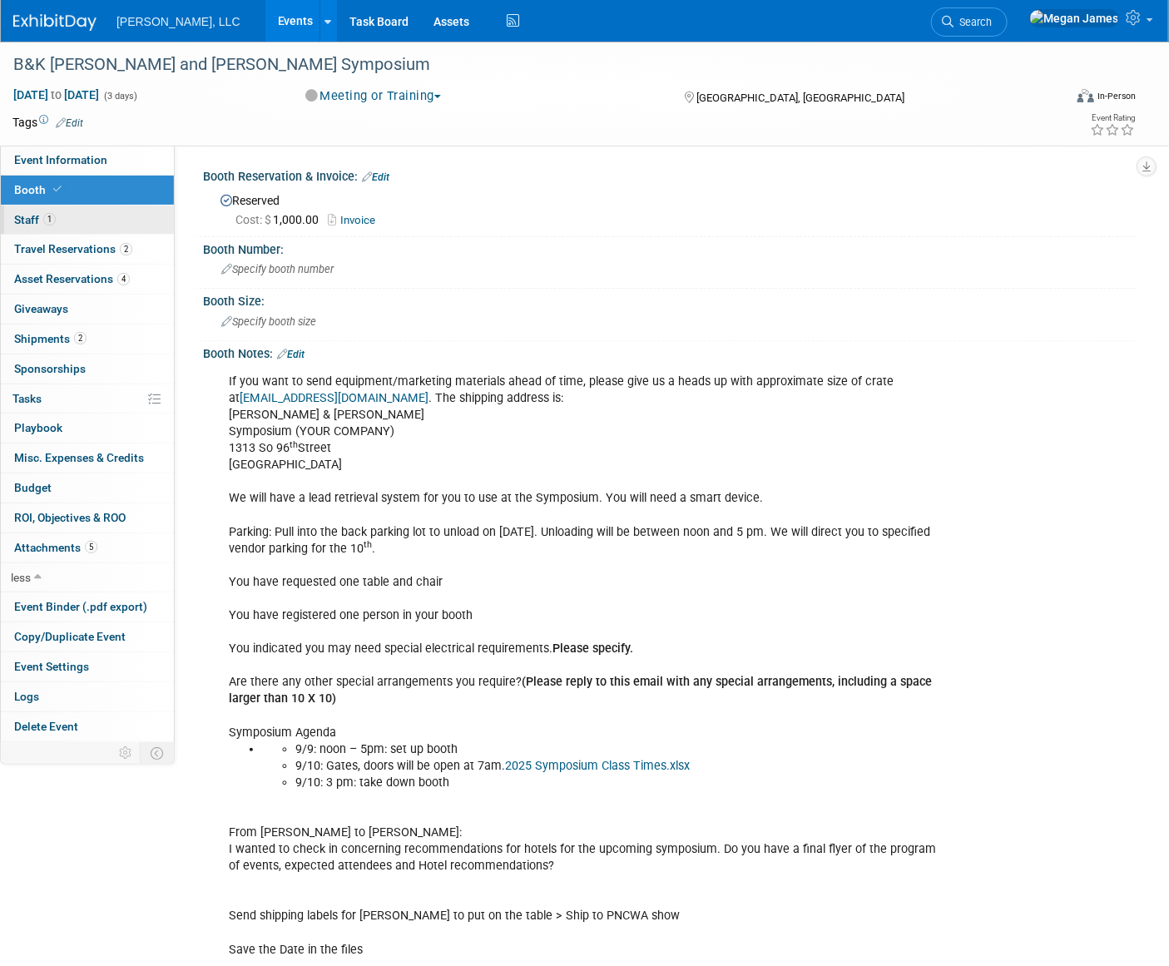
click at [122, 215] on link "1 Staff 1" at bounding box center [87, 219] width 173 height 29
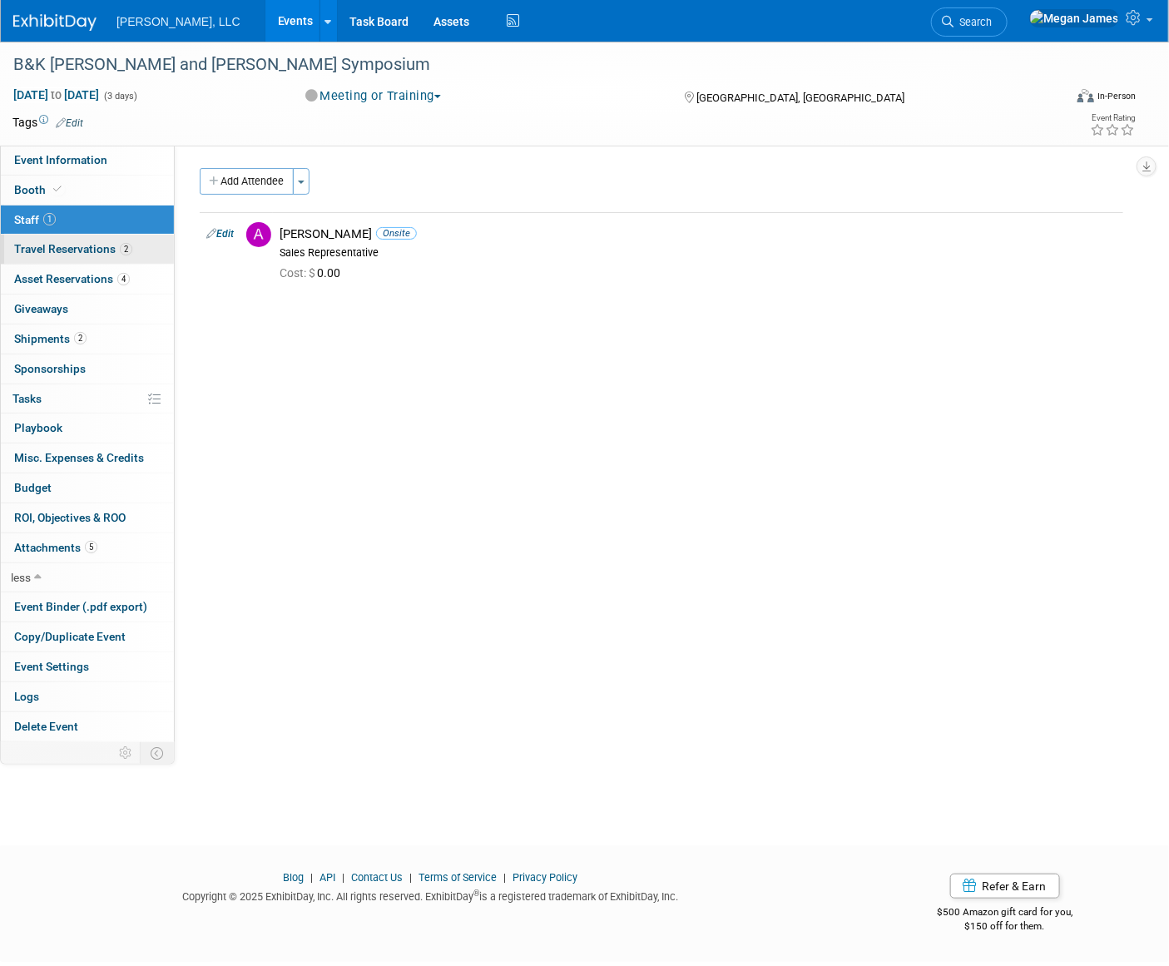
click at [122, 252] on span "2" at bounding box center [126, 249] width 12 height 12
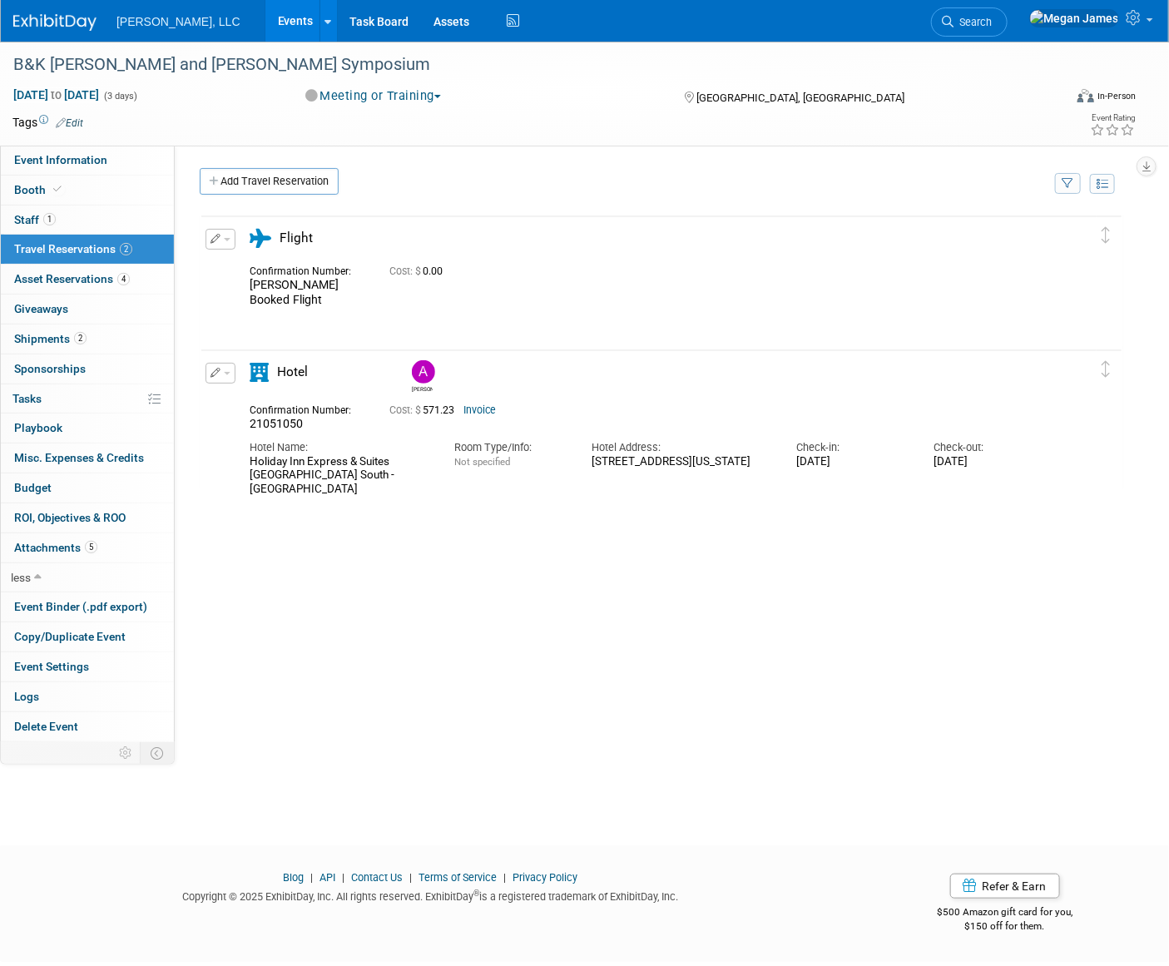
drag, startPoint x: 305, startPoint y: 422, endPoint x: 249, endPoint y: 414, distance: 57.1
click at [249, 414] on div "Confirmation Number: 21051050" at bounding box center [307, 415] width 140 height 32
click at [250, 412] on div "Confirmation Number:" at bounding box center [307, 407] width 115 height 17
copy div "Confirmation Number: 21051050"
drag, startPoint x: 355, startPoint y: 686, endPoint x: 385, endPoint y: 699, distance: 32.4
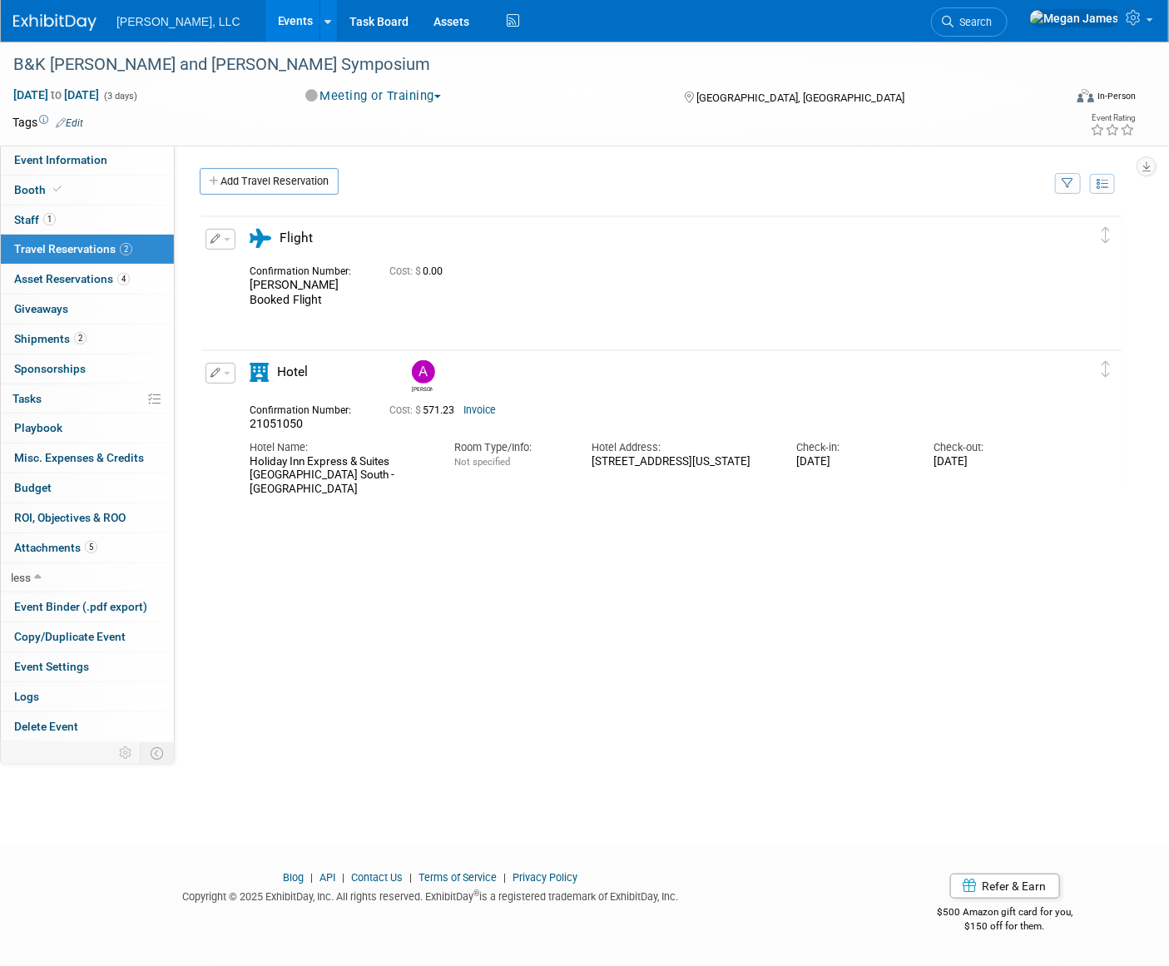
click at [355, 686] on div "Cost: $" at bounding box center [661, 463] width 923 height 499
click at [362, 699] on div "Cost: $" at bounding box center [661, 463] width 923 height 499
click at [97, 279] on span "Asset Reservations 4" at bounding box center [72, 278] width 116 height 13
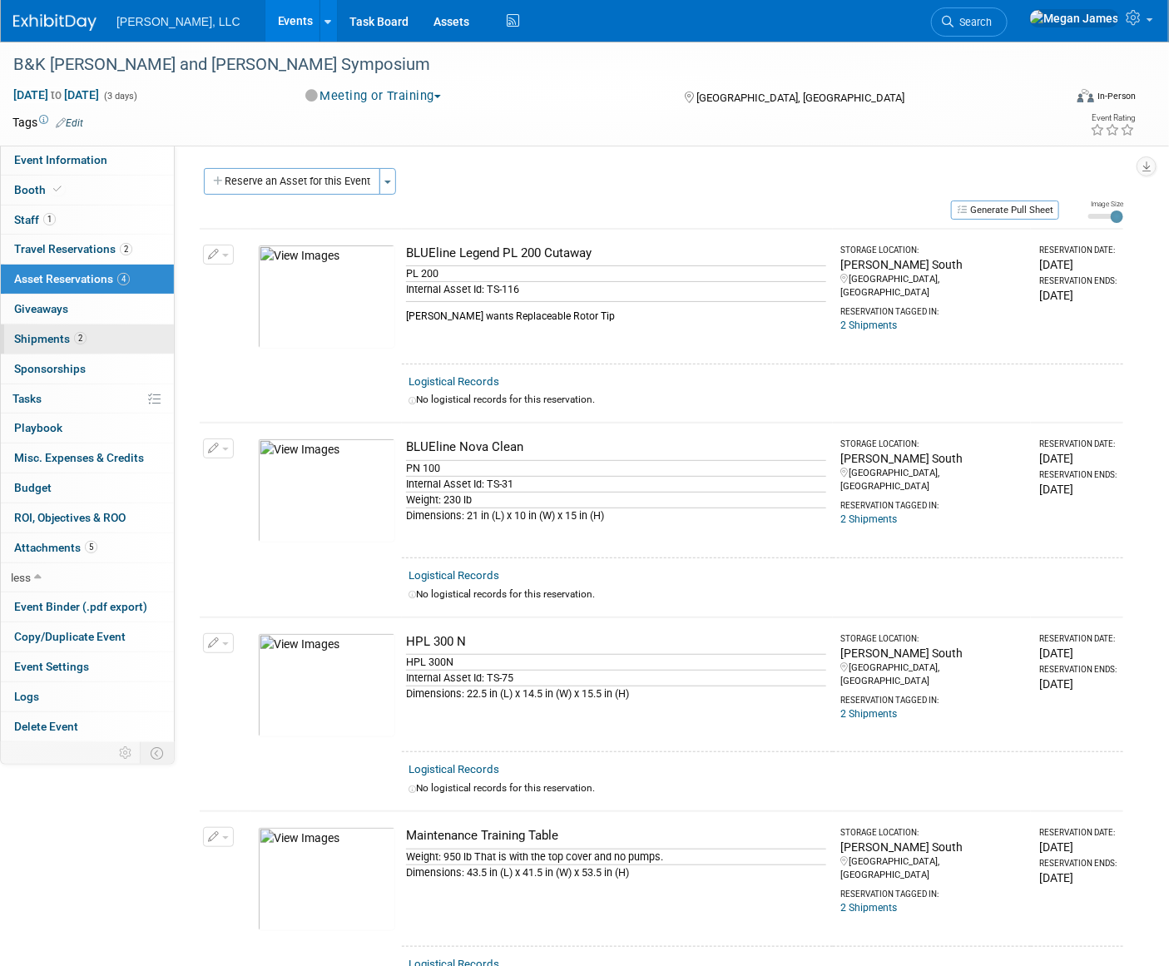
drag, startPoint x: 76, startPoint y: 305, endPoint x: 91, endPoint y: 328, distance: 27.0
click at [76, 305] on link "0 Giveaways 0" at bounding box center [87, 308] width 173 height 29
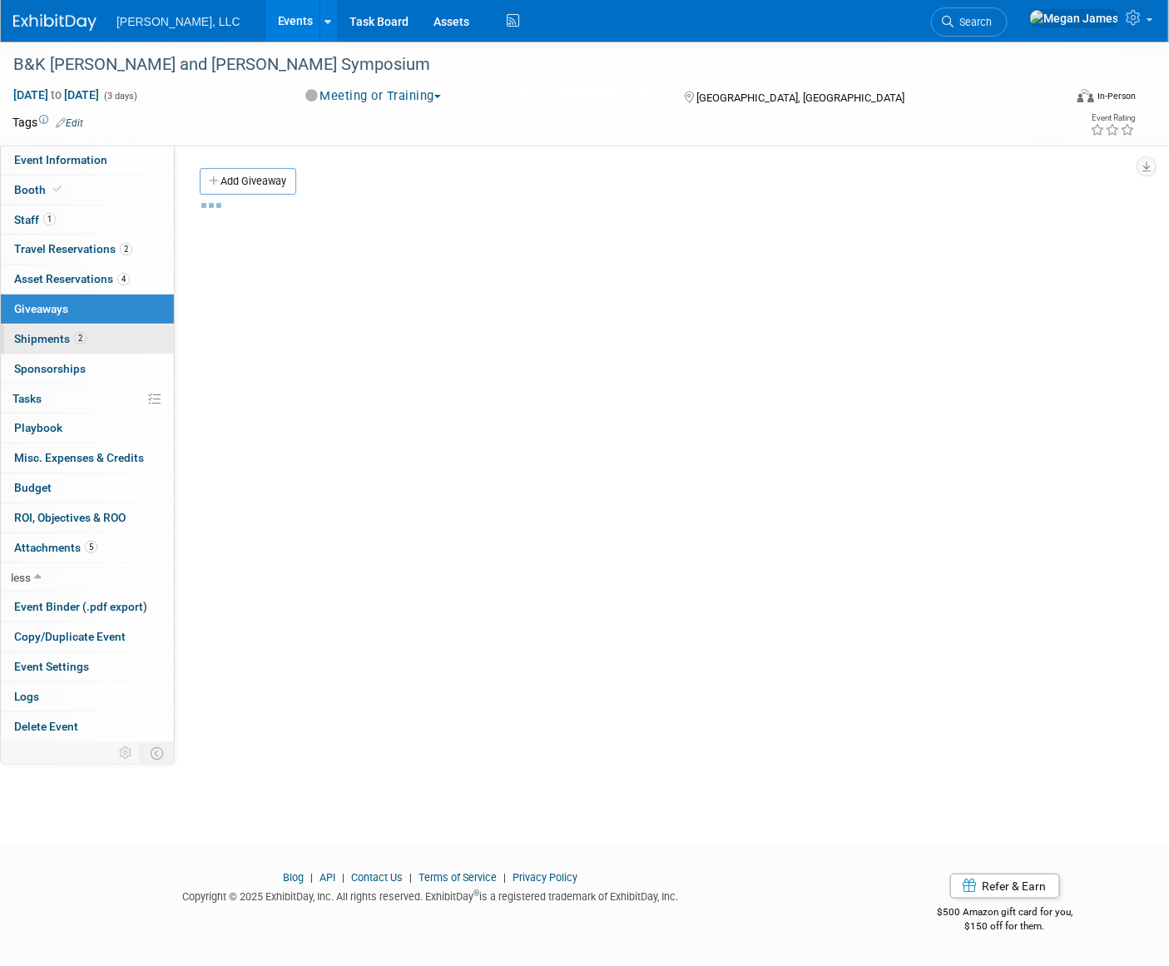
click at [91, 329] on link "2 Shipments 2" at bounding box center [87, 338] width 173 height 29
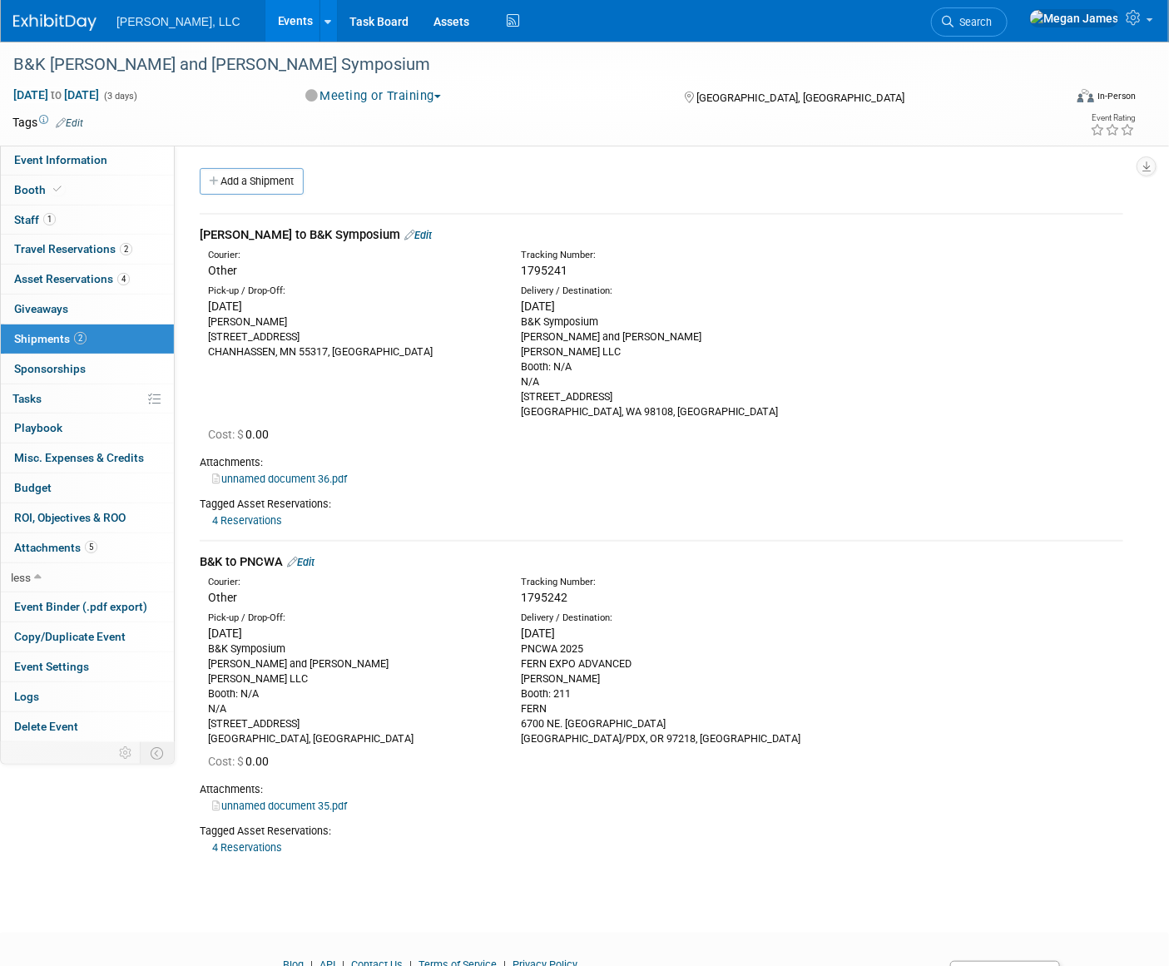
click at [272, 810] on link "unnamed document 35.pdf" at bounding box center [279, 805] width 135 height 12
click at [357, 762] on div "Cost: $ 0.00" at bounding box center [665, 761] width 915 height 17
click at [453, 472] on div "unnamed document 36.pdf" at bounding box center [661, 478] width 923 height 17
click at [311, 565] on link "Edit" at bounding box center [300, 562] width 27 height 12
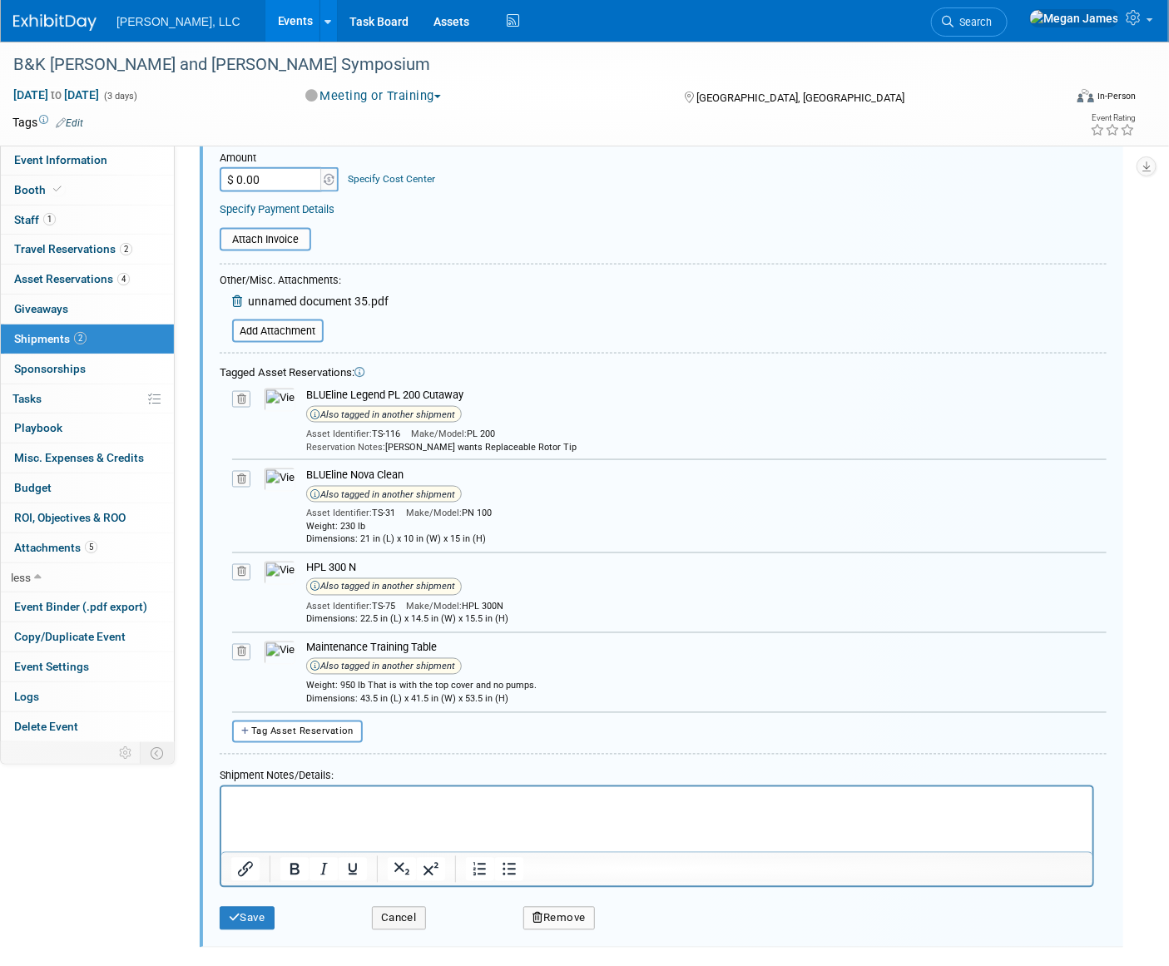
scroll to position [806, 0]
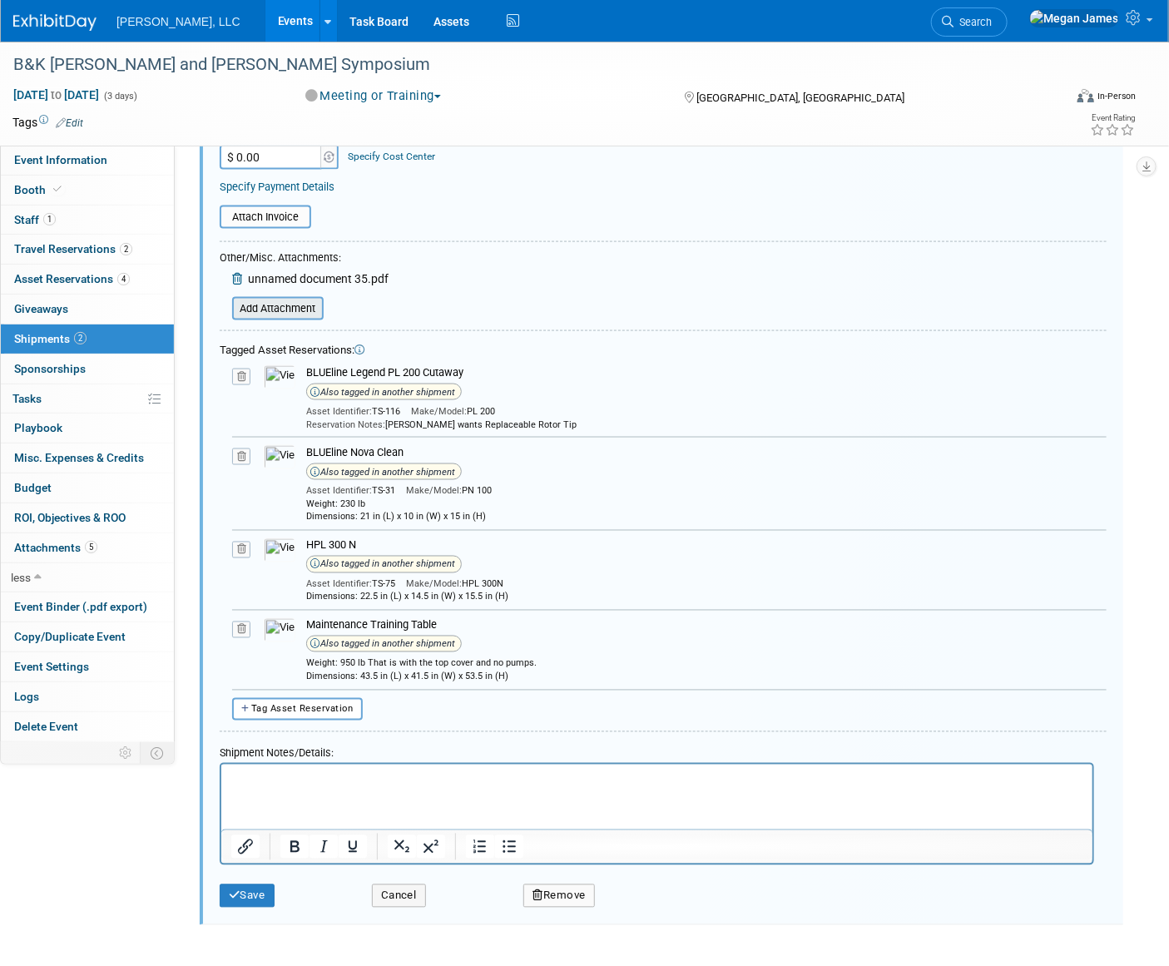
click at [290, 308] on input "file" at bounding box center [223, 309] width 198 height 20
drag, startPoint x: 418, startPoint y: 888, endPoint x: 455, endPoint y: 854, distance: 49.5
click at [418, 888] on button "Cancel" at bounding box center [399, 895] width 54 height 23
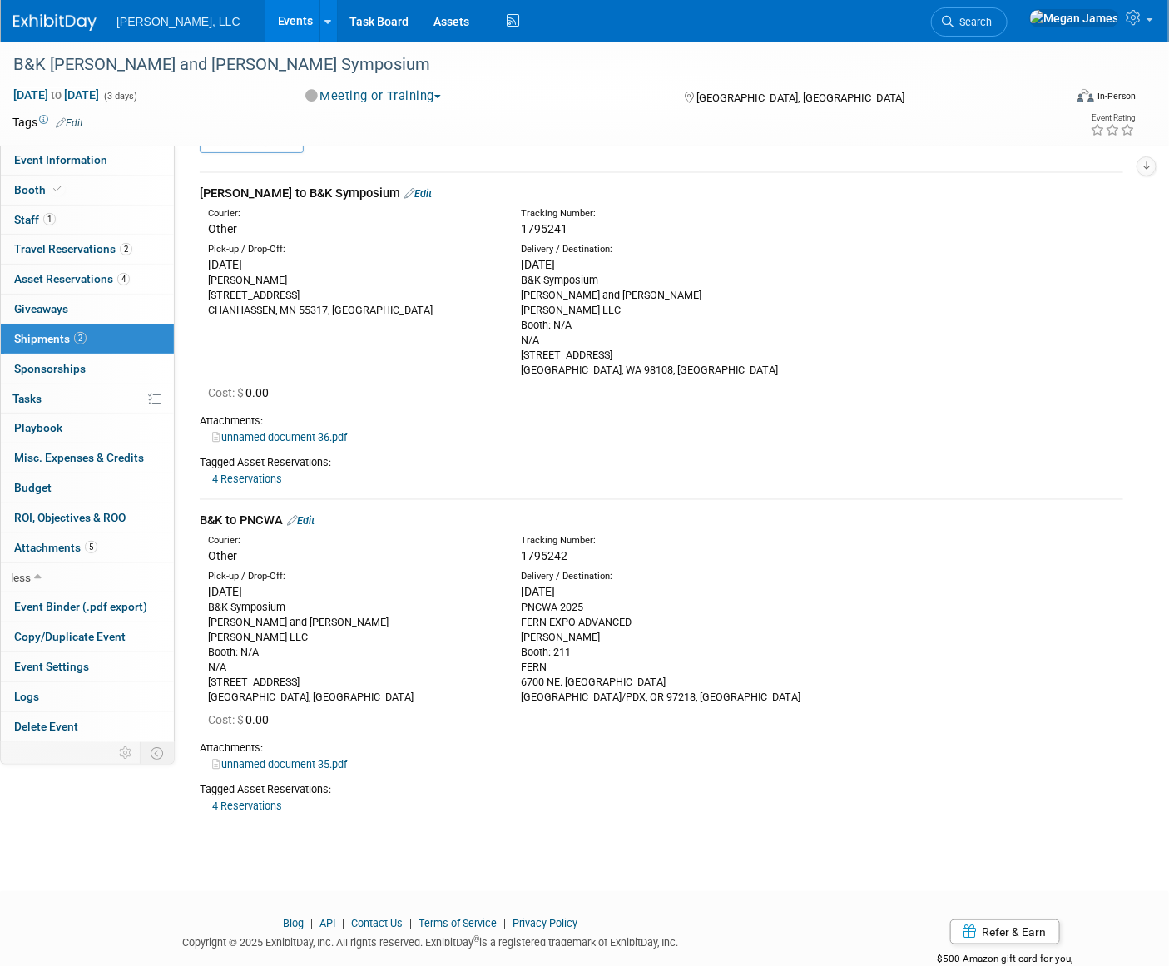
scroll to position [0, 0]
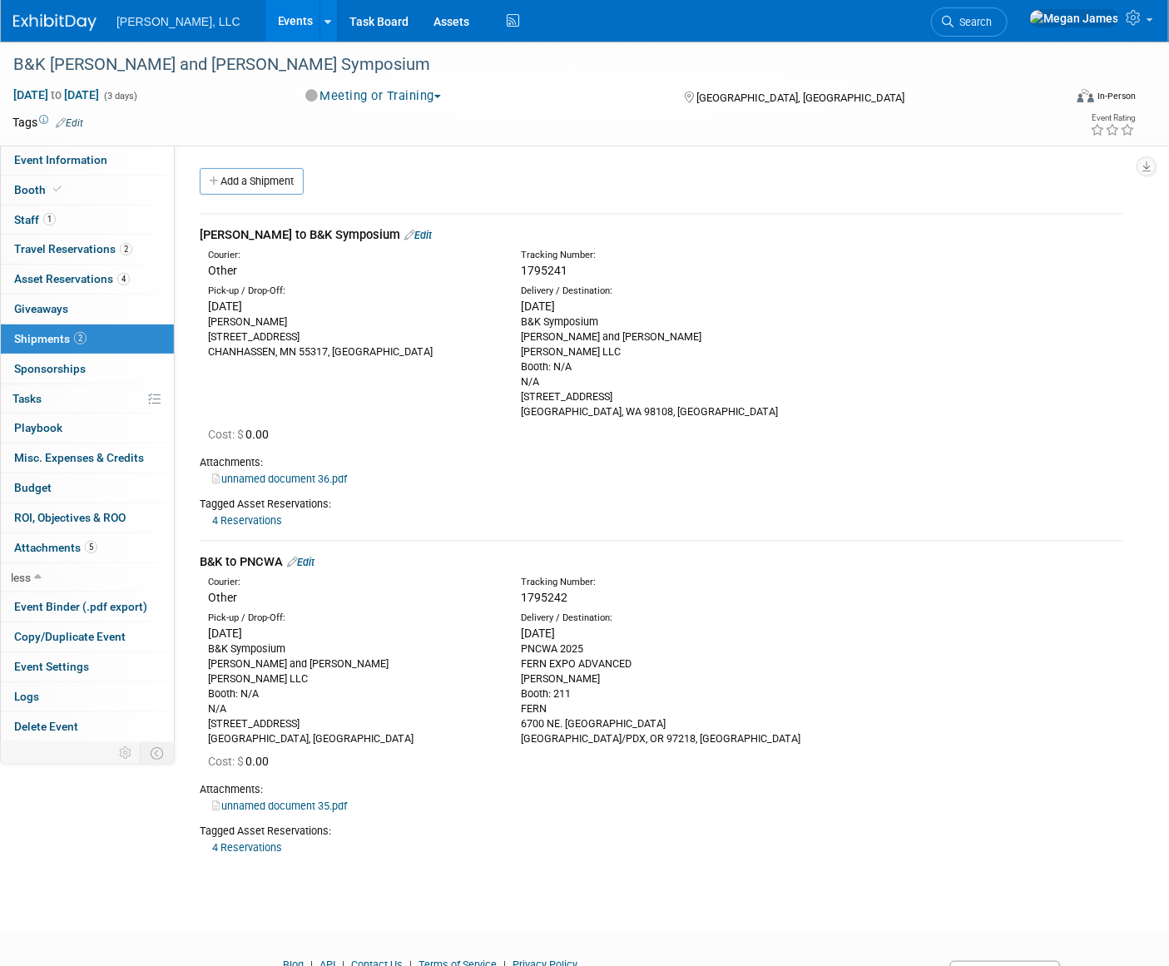
click at [512, 333] on div "Delivery / Destination: Tue. Sep 9, 2025 B&K Symposium Beckwith and Kueffle Boe…" at bounding box center [666, 351] width 314 height 135
drag, startPoint x: 549, startPoint y: 324, endPoint x: 640, endPoint y: 415, distance: 128.8
click at [640, 415] on div "Delivery / Destination: Tue. Sep 9, 2025 B&K Symposium Beckwith and Kueffle Boe…" at bounding box center [666, 351] width 314 height 135
copy div "B&K Symposium Beckwith and Kueffle Boerger LLC Booth: N/A N/A 1313 SOUTH 96TH S…"
click at [265, 22] on link "Events" at bounding box center [295, 21] width 61 height 42
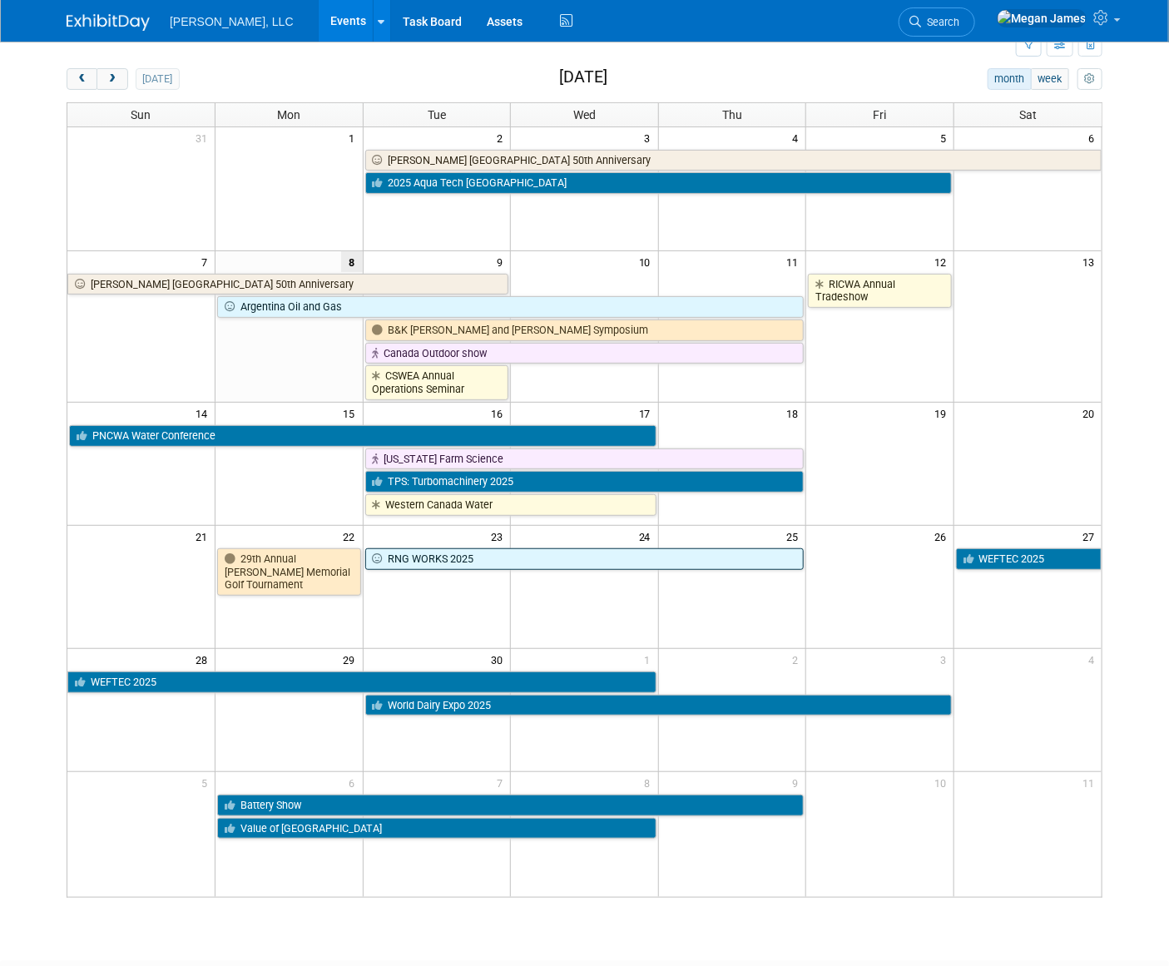
scroll to position [151, 0]
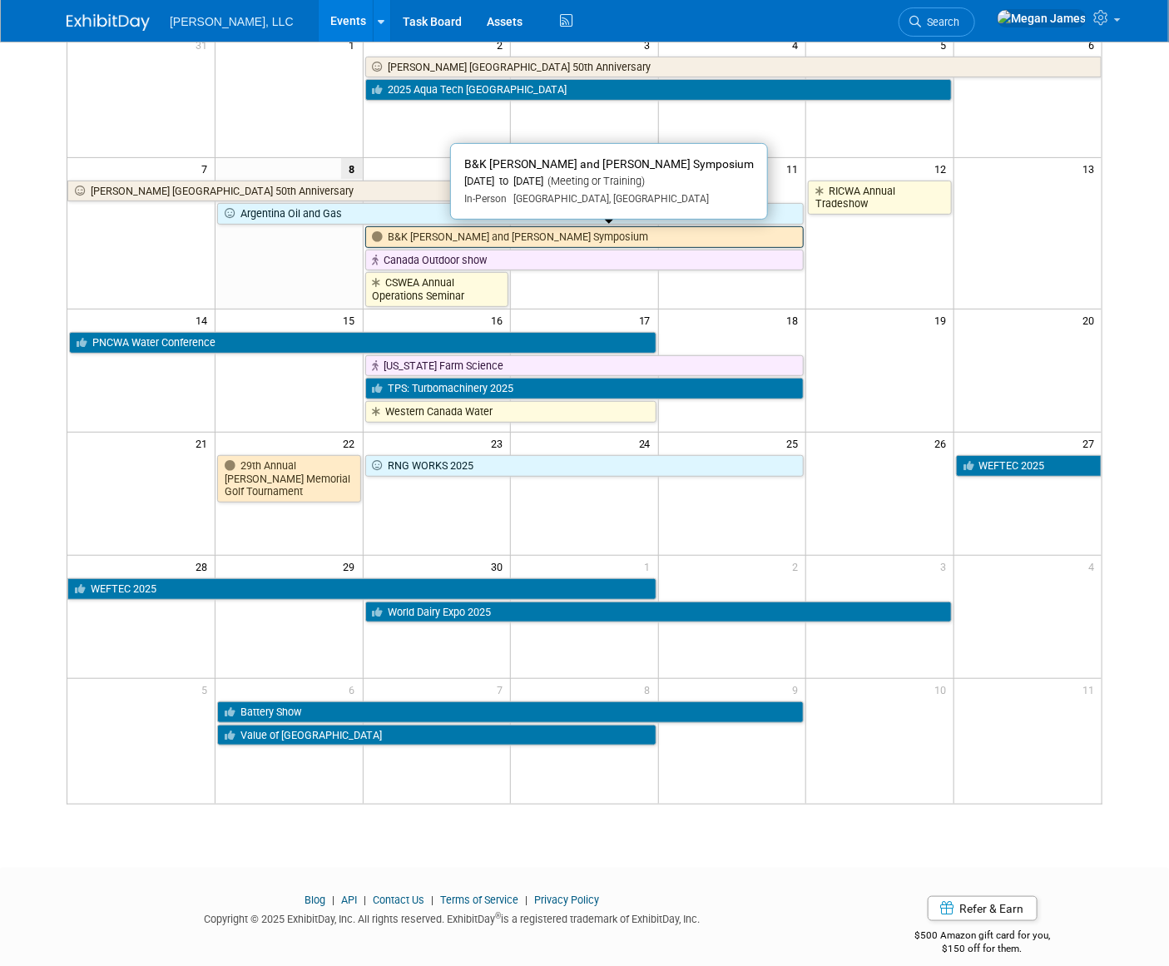
click at [567, 230] on link "B&K [PERSON_NAME] and [PERSON_NAME] Symposium" at bounding box center [584, 237] width 439 height 22
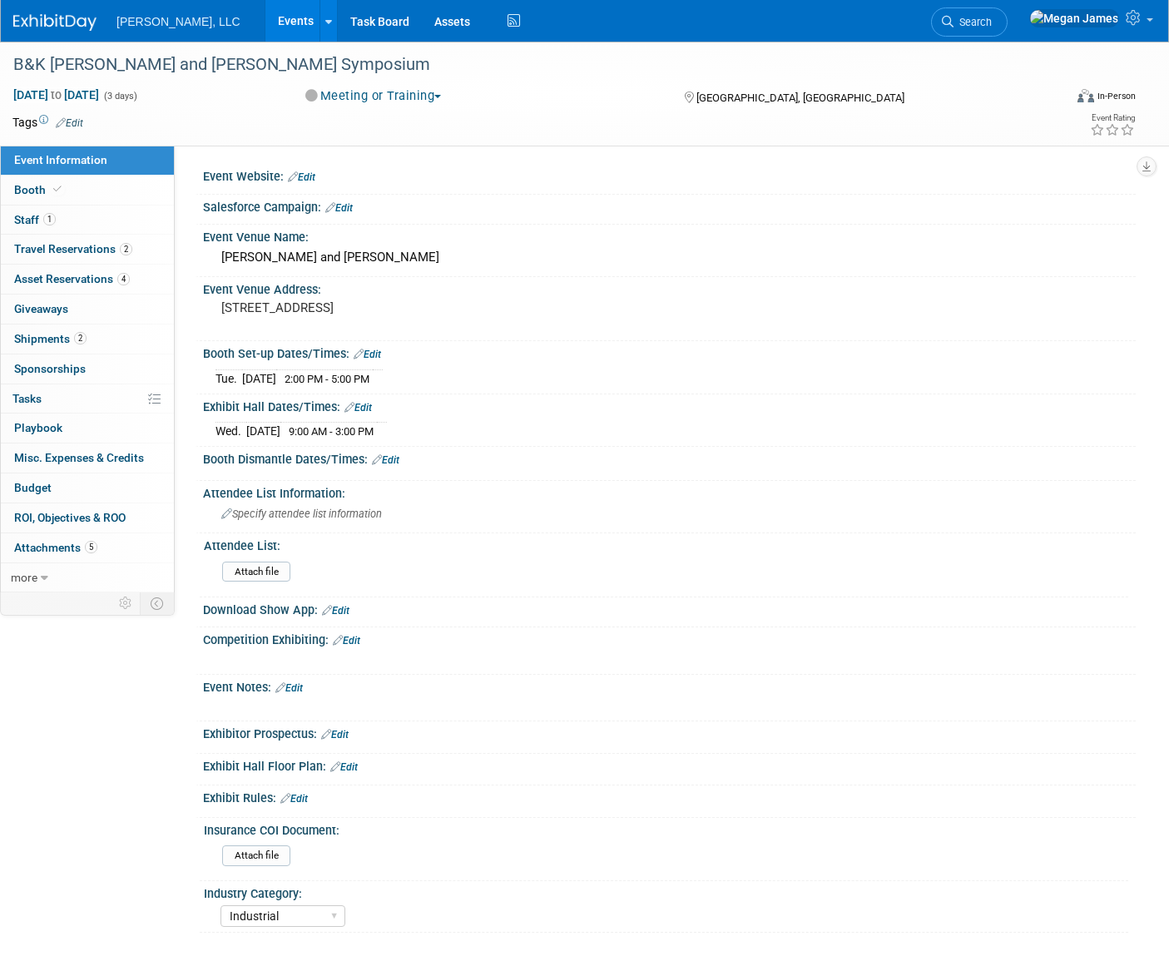
select select "Industrial"
click at [265, 13] on link "Events" at bounding box center [295, 21] width 61 height 42
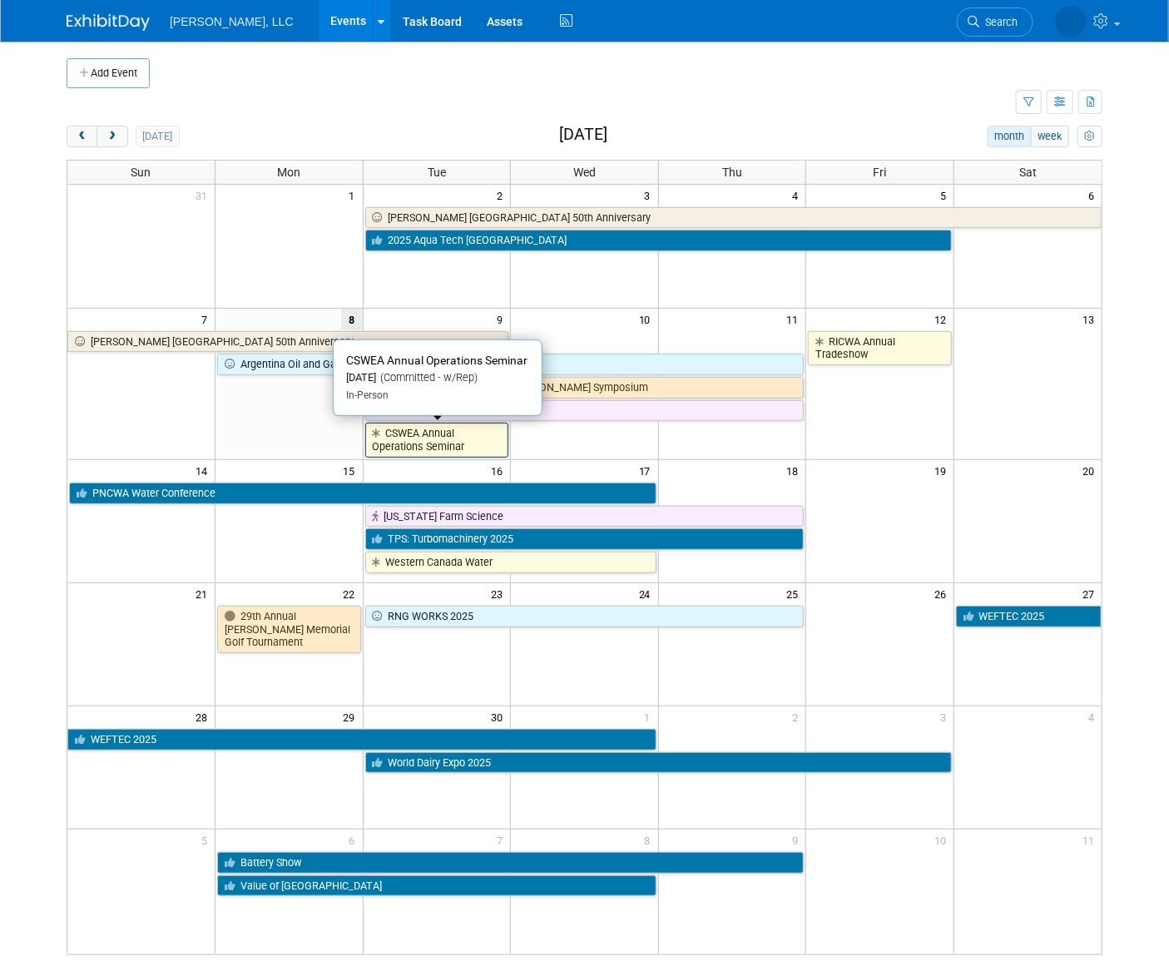
click at [413, 439] on link "CSWEA Annual Operations Seminar" at bounding box center [437, 440] width 144 height 34
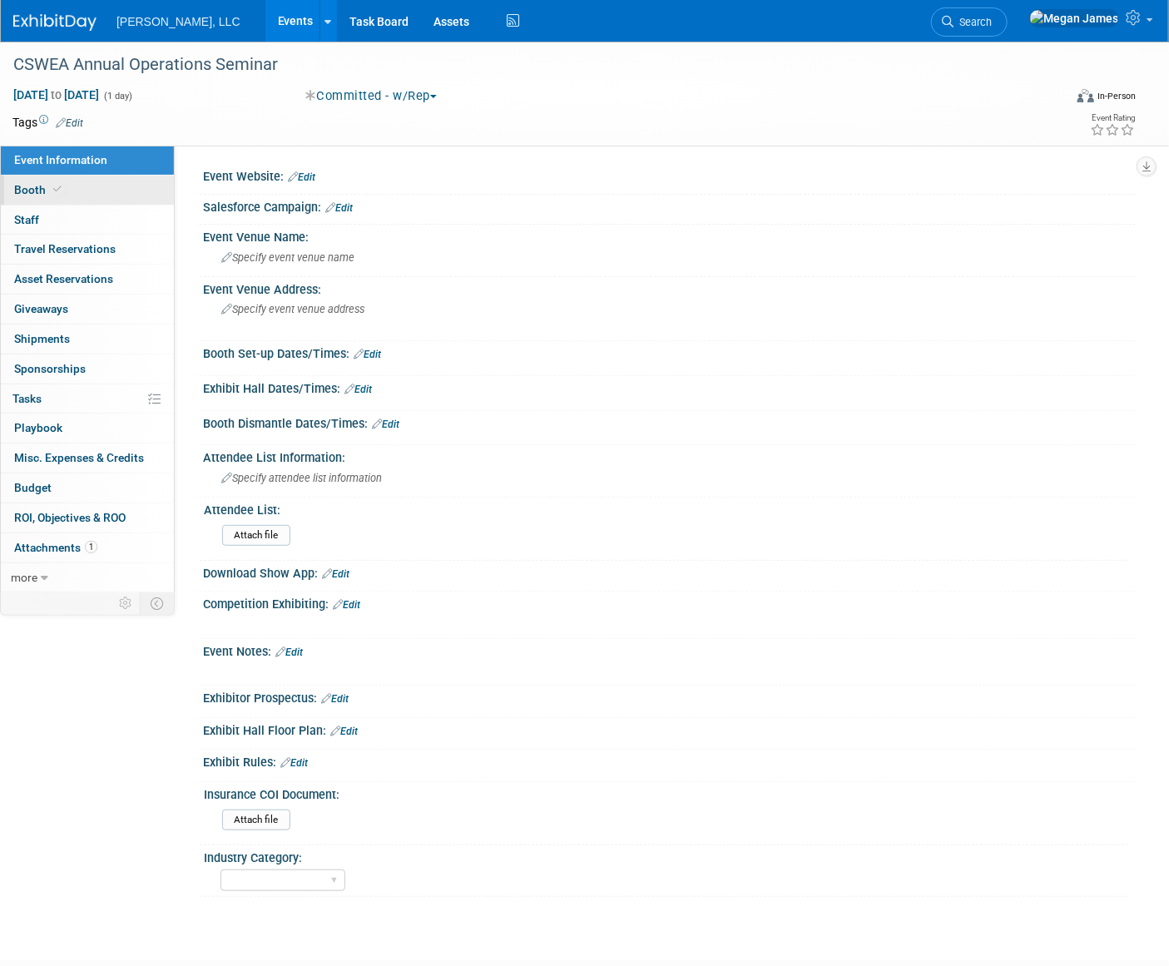
click at [85, 182] on link "Booth" at bounding box center [87, 190] width 173 height 29
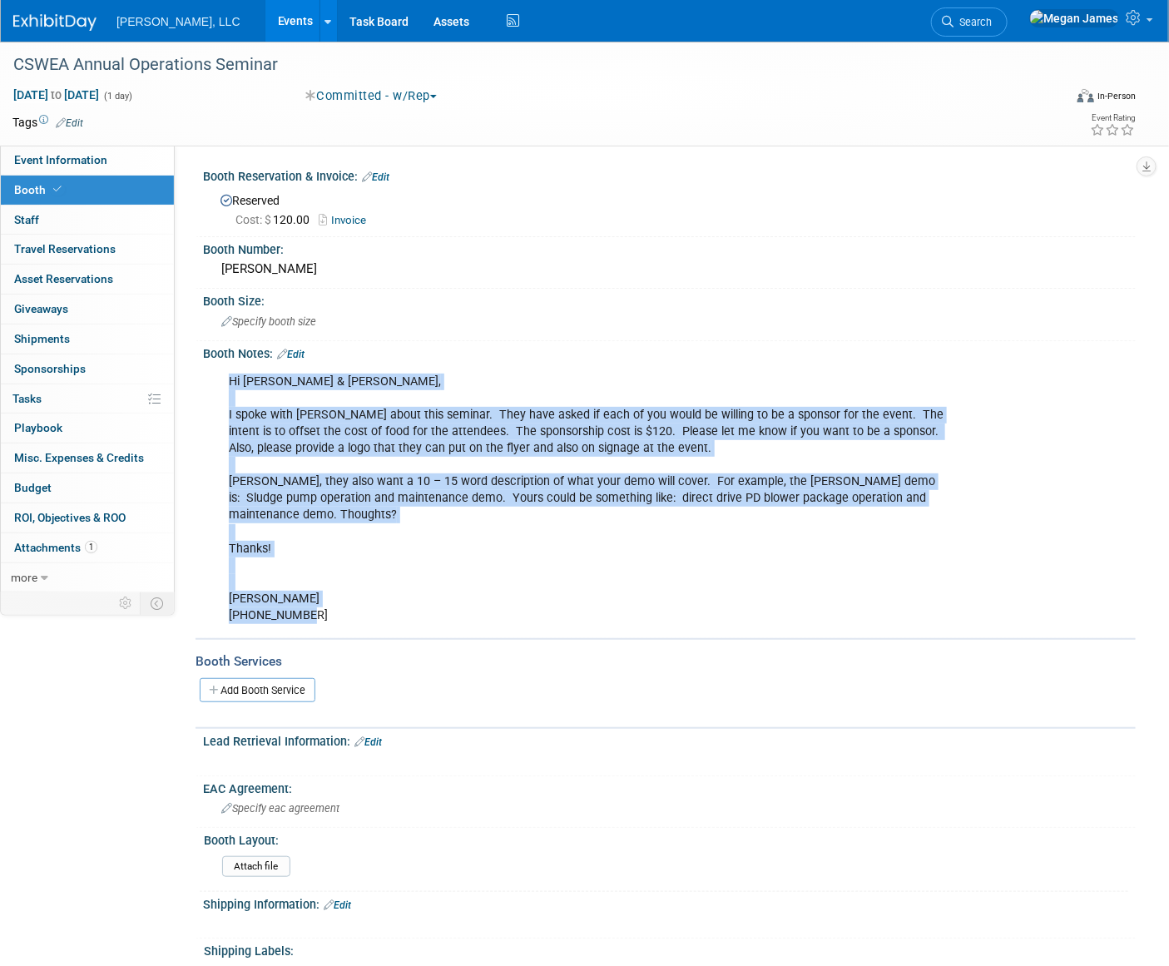
drag, startPoint x: 225, startPoint y: 378, endPoint x: 353, endPoint y: 621, distance: 274.9
click at [353, 621] on div "Hi Jim & Bryan, I spoke with Jason about this seminar. They have asked if each …" at bounding box center [586, 498] width 738 height 267
click at [265, 24] on link "Events" at bounding box center [295, 21] width 61 height 42
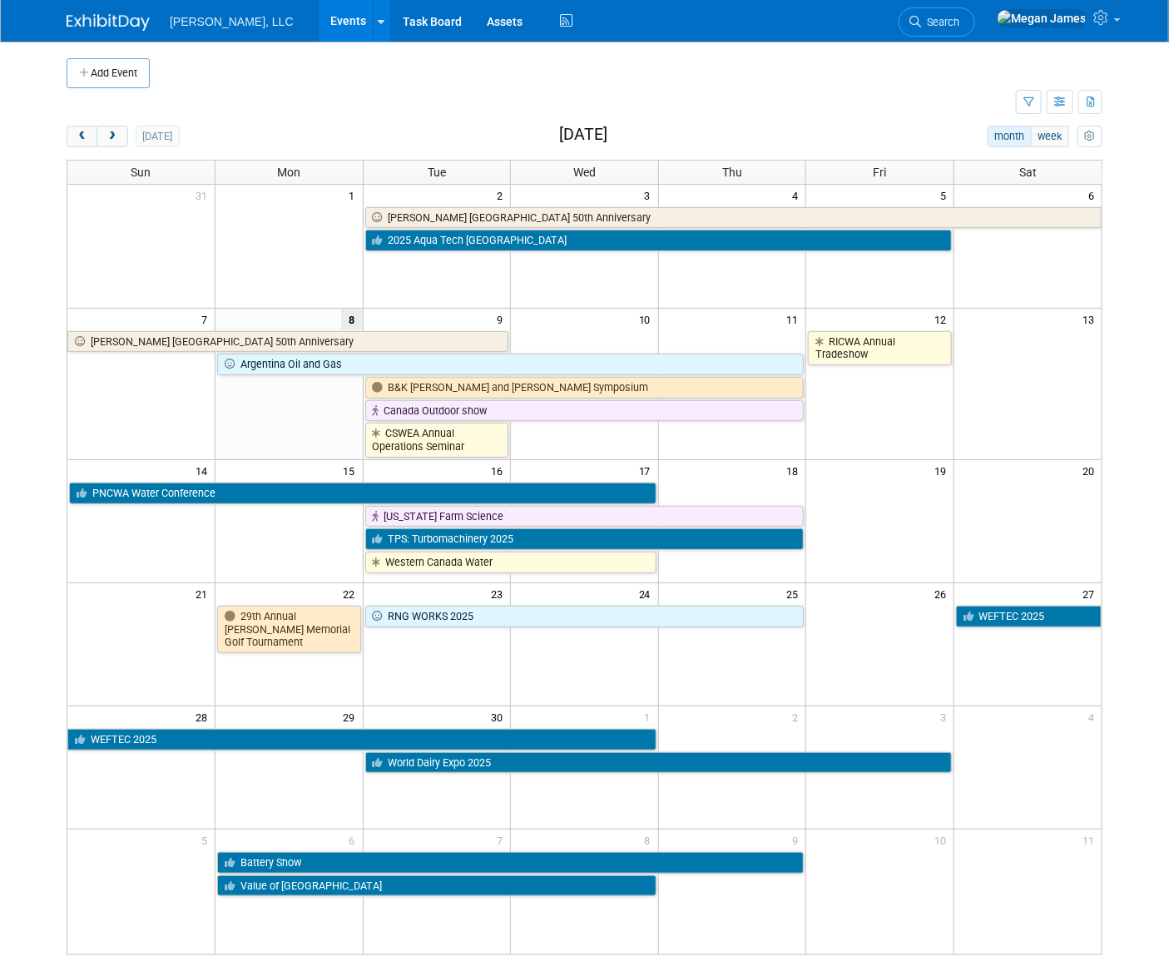
click at [51, 655] on body "[PERSON_NAME], LLC Events Add Event Bulk Upload Events Shareable Event Boards R…" at bounding box center [584, 483] width 1169 height 966
click at [40, 718] on body "[PERSON_NAME], LLC Events Add Event Bulk Upload Events Shareable Event Boards R…" at bounding box center [584, 483] width 1169 height 966
